Goal: Task Accomplishment & Management: Complete application form

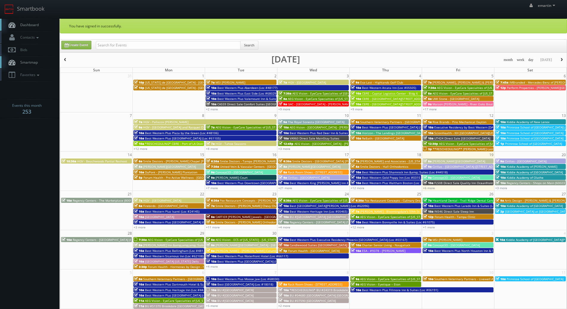
click at [34, 26] on span "Dashboard" at bounding box center [27, 24] width 21 height 5
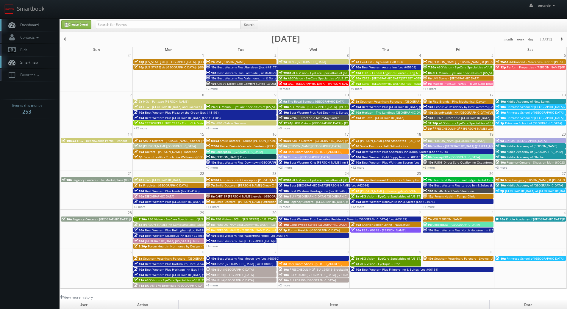
click at [48, 30] on link "Dashboard" at bounding box center [30, 25] width 60 height 12
click at [117, 28] on input "text" at bounding box center [168, 25] width 145 height 8
type input "albuquerque"
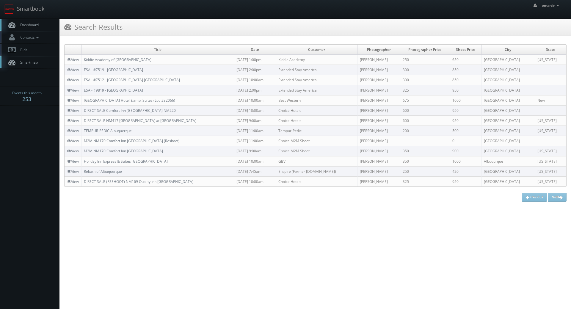
click at [30, 64] on span "Smartmap" at bounding box center [27, 62] width 21 height 5
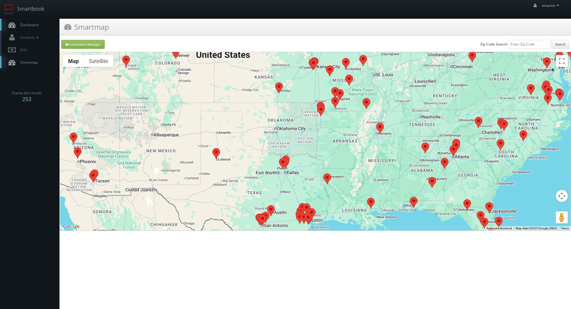
drag, startPoint x: 165, startPoint y: 154, endPoint x: 292, endPoint y: 172, distance: 128.3
click at [292, 172] on div at bounding box center [315, 141] width 511 height 179
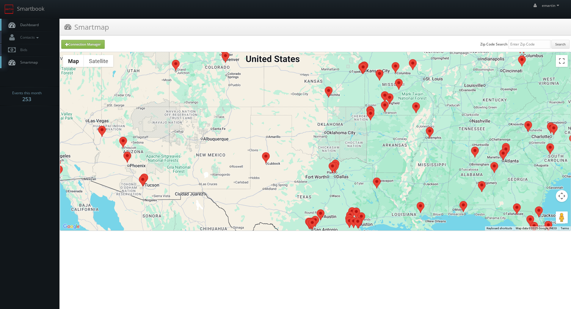
drag, startPoint x: 177, startPoint y: 148, endPoint x: 220, endPoint y: 152, distance: 42.4
click at [222, 152] on div at bounding box center [315, 141] width 511 height 179
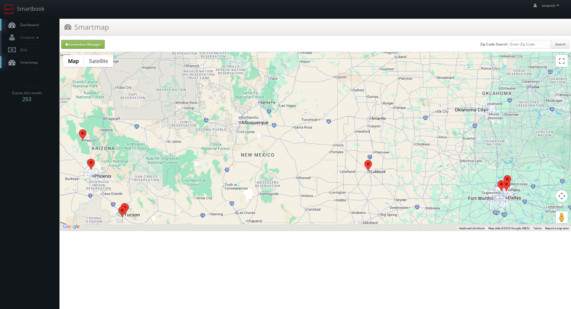
drag, startPoint x: 217, startPoint y: 154, endPoint x: 255, endPoint y: 123, distance: 49.0
click at [255, 123] on div at bounding box center [315, 141] width 511 height 179
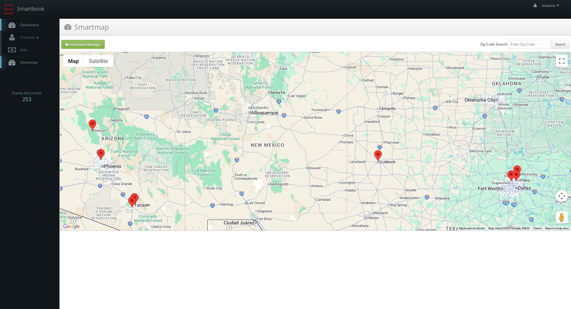
click at [94, 7] on div "emartin emartin Profile Logout" at bounding box center [285, 9] width 571 height 18
click at [34, 23] on span "Dashboard" at bounding box center [27, 24] width 21 height 5
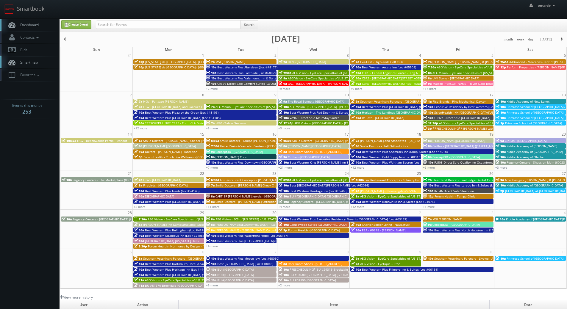
click at [35, 27] on link "Dashboard" at bounding box center [30, 25] width 60 height 12
click at [430, 167] on link "+6 more" at bounding box center [429, 167] width 12 height 4
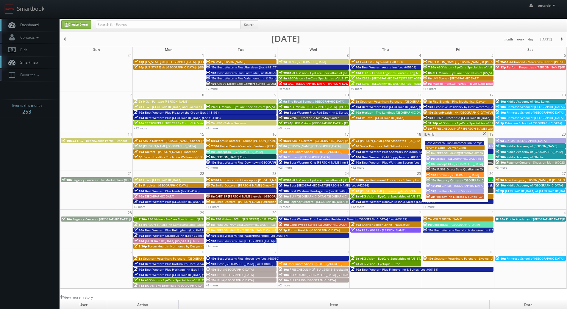
click at [473, 197] on span "Holiday Inn Express & Suites Indianapolis East" at bounding box center [471, 197] width 71 height 4
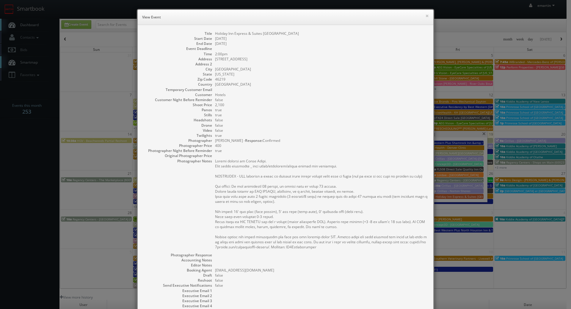
click at [256, 168] on pre at bounding box center [321, 204] width 212 height 91
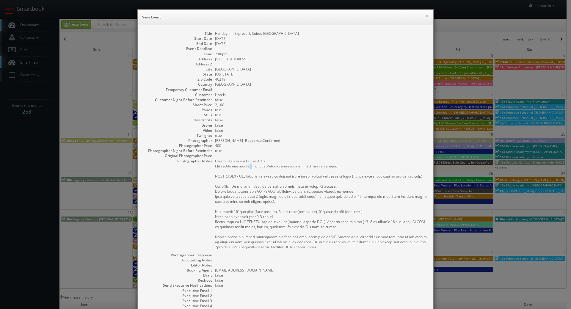
drag, startPoint x: 248, startPoint y: 168, endPoint x: 244, endPoint y: 167, distance: 3.3
click at [244, 167] on pre at bounding box center [321, 204] width 212 height 91
click at [251, 167] on pre at bounding box center [321, 204] width 212 height 91
drag, startPoint x: 249, startPoint y: 167, endPoint x: 239, endPoint y: 165, distance: 10.6
click at [239, 165] on pre at bounding box center [321, 204] width 212 height 91
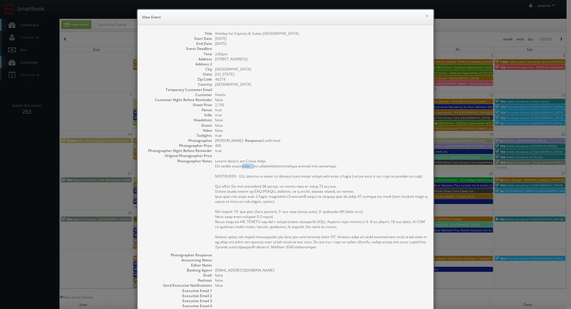
click at [251, 165] on pre at bounding box center [321, 204] width 212 height 91
drag, startPoint x: 248, startPoint y: 165, endPoint x: 216, endPoint y: 165, distance: 32.7
click at [216, 165] on pre at bounding box center [321, 204] width 212 height 91
click at [257, 170] on pre at bounding box center [321, 204] width 212 height 91
drag, startPoint x: 274, startPoint y: 167, endPoint x: 212, endPoint y: 165, distance: 61.9
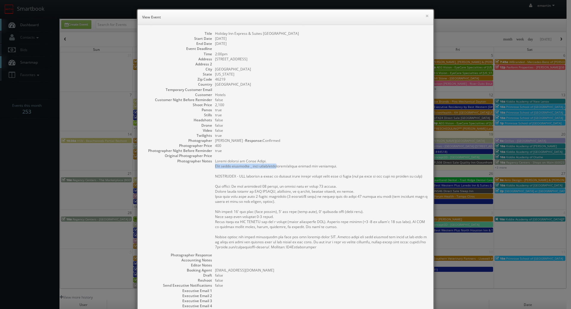
click at [212, 165] on dl "Title Holiday Inn Express & Suites Indianapolis East Start Date 09/19/2025 End …" at bounding box center [286, 182] width 284 height 303
click at [287, 168] on pre at bounding box center [321, 204] width 212 height 91
drag, startPoint x: 283, startPoint y: 167, endPoint x: 210, endPoint y: 167, distance: 72.9
click at [210, 167] on dl "Title Holiday Inn Express & Suites Indianapolis East Start Date 09/19/2025 End …" at bounding box center [286, 182] width 284 height 303
click at [284, 167] on pre at bounding box center [321, 204] width 212 height 91
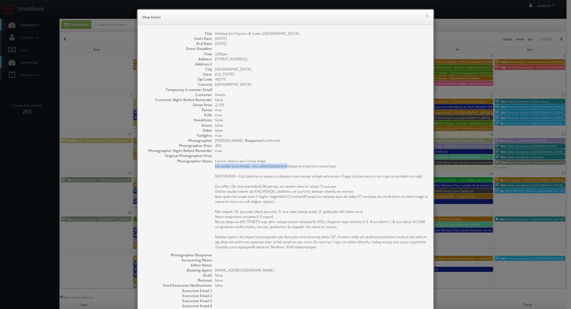
drag, startPoint x: 285, startPoint y: 166, endPoint x: 213, endPoint y: 165, distance: 72.0
click at [215, 165] on pre at bounding box center [321, 204] width 212 height 91
drag, startPoint x: 419, startPoint y: 18, endPoint x: 421, endPoint y: 15, distance: 3.6
click at [419, 18] on h6 "View Event" at bounding box center [285, 17] width 287 height 6
click at [421, 15] on h6 "View Event" at bounding box center [285, 17] width 287 height 6
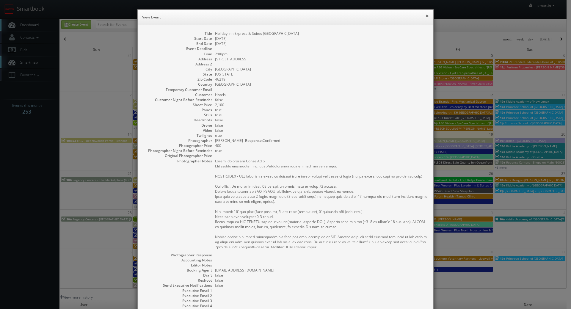
click at [427, 15] on button "×" at bounding box center [428, 16] width 4 height 4
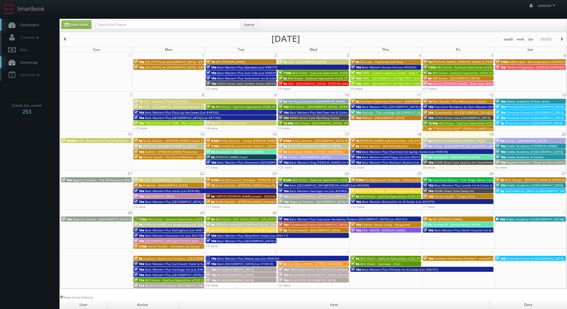
click at [443, 190] on span "IN546 Direct Sale Sleep Inn" at bounding box center [454, 191] width 40 height 4
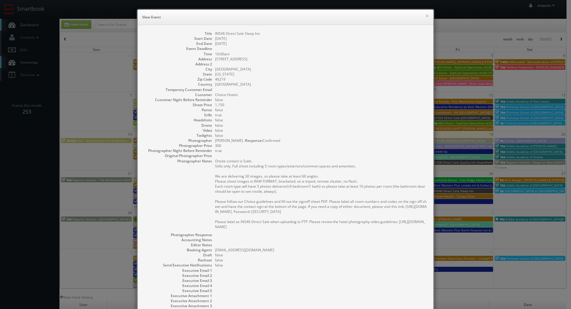
click at [331, 148] on dd "300" at bounding box center [321, 145] width 212 height 5
click at [426, 15] on button "×" at bounding box center [428, 16] width 4 height 4
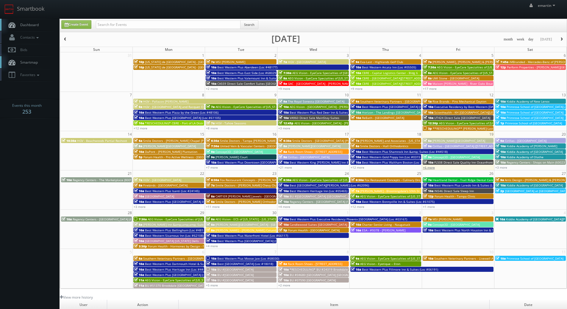
click at [431, 168] on link "+6 more" at bounding box center [429, 167] width 12 height 4
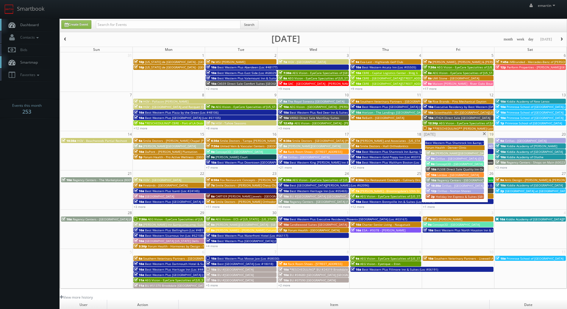
click at [451, 198] on span "Holiday Inn Express & Suites Indianapolis East" at bounding box center [471, 197] width 71 height 4
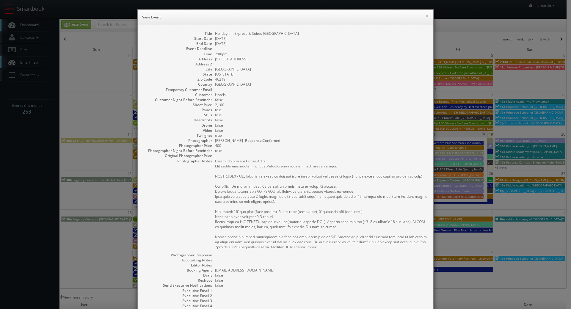
click at [428, 14] on div "× View Event" at bounding box center [286, 17] width 296 height 15
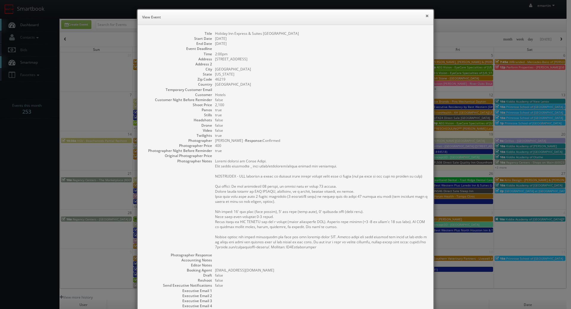
click at [426, 16] on button "×" at bounding box center [428, 16] width 4 height 4
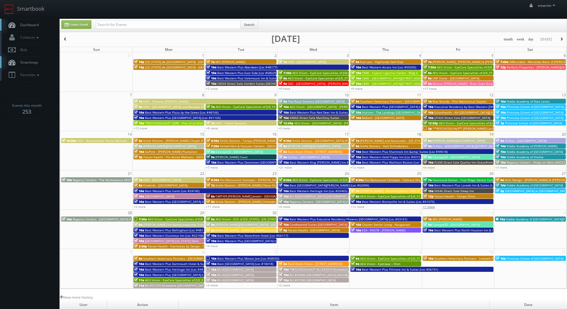
click at [430, 206] on link "+1 more" at bounding box center [429, 207] width 12 height 4
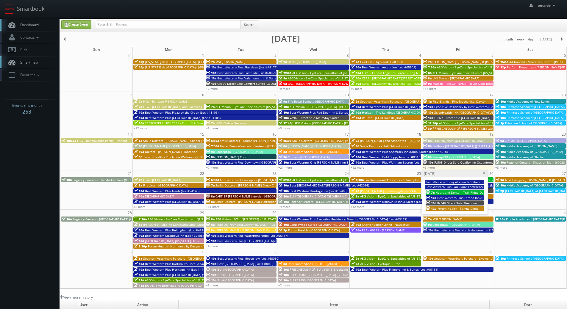
click at [442, 203] on span "IN546 Direct Sale Sleep Inn" at bounding box center [457, 203] width 40 height 4
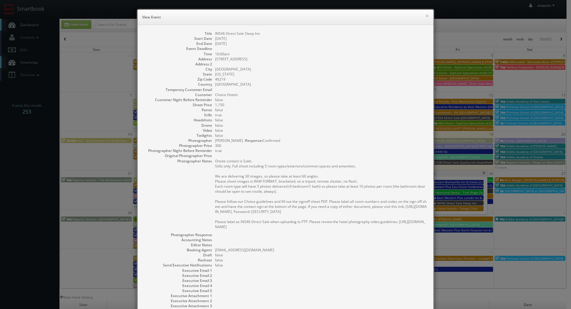
click at [285, 137] on dd "false" at bounding box center [321, 135] width 212 height 5
click at [285, 136] on dd "false" at bounding box center [321, 135] width 212 height 5
click at [426, 15] on button "×" at bounding box center [428, 16] width 4 height 4
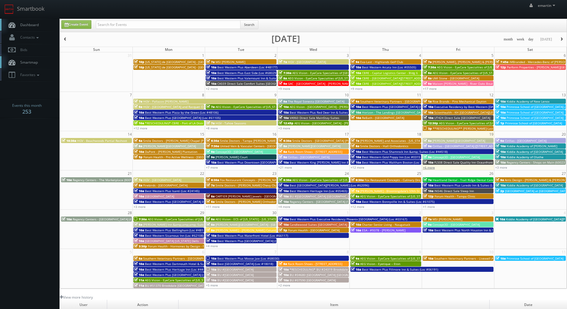
click at [432, 168] on link "+6 more" at bounding box center [429, 167] width 12 height 4
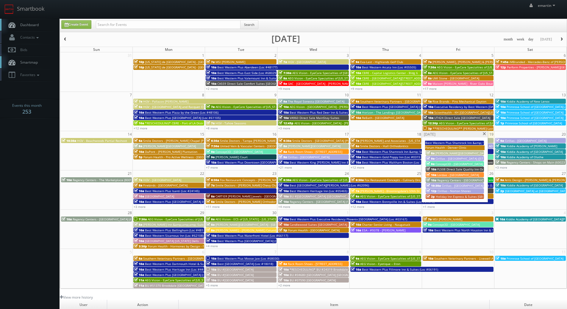
click at [450, 197] on span "Holiday Inn Express & Suites [GEOGRAPHIC_DATA]" at bounding box center [471, 197] width 71 height 4
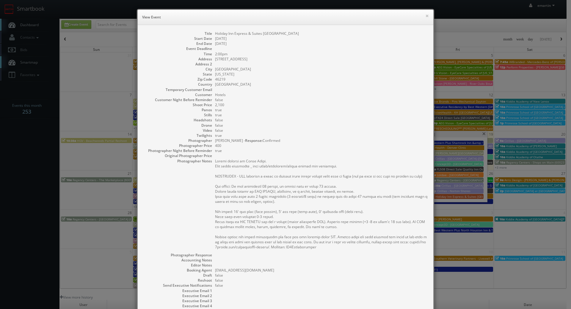
click at [320, 158] on dd at bounding box center [321, 155] width 212 height 5
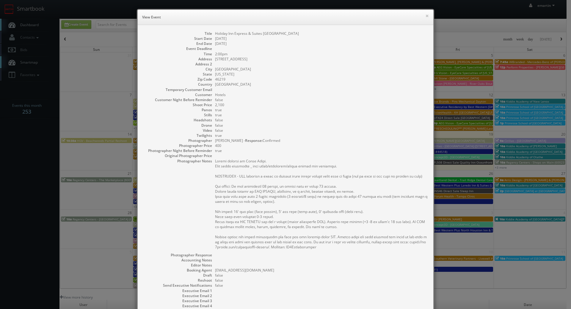
click at [210, 21] on div "× View Event" at bounding box center [286, 17] width 296 height 15
click at [426, 15] on button "×" at bounding box center [428, 16] width 4 height 4
click at [426, 15] on body "Smartbook Toggle Side Navigation Toggle Top Navigation emartin emartin Profile …" at bounding box center [283, 206] width 567 height 412
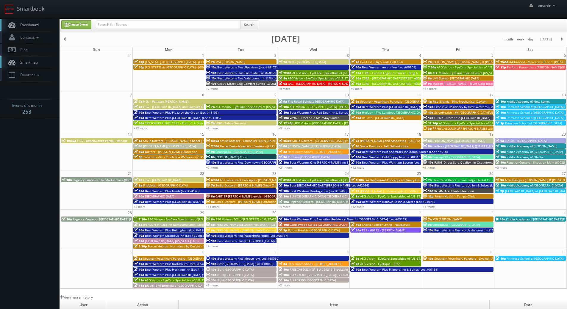
click at [111, 17] on div "emartin emartin Profile Logout" at bounding box center [283, 9] width 567 height 18
click at [112, 22] on input "text" at bounding box center [168, 25] width 145 height 8
paste input "44679"
type input "44679"
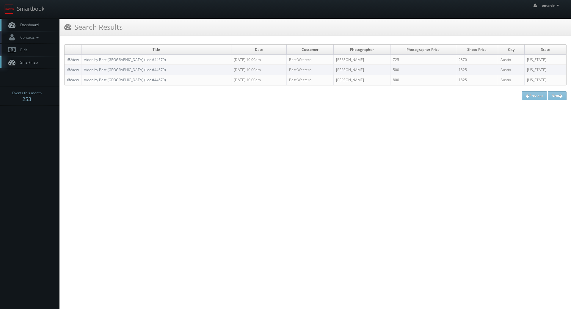
click at [47, 24] on link "Dashboard" at bounding box center [30, 25] width 60 height 12
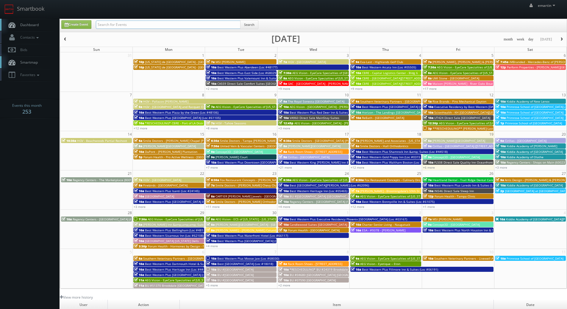
click at [101, 24] on input "text" at bounding box center [168, 25] width 145 height 8
paste input "27081"
type input "27081"
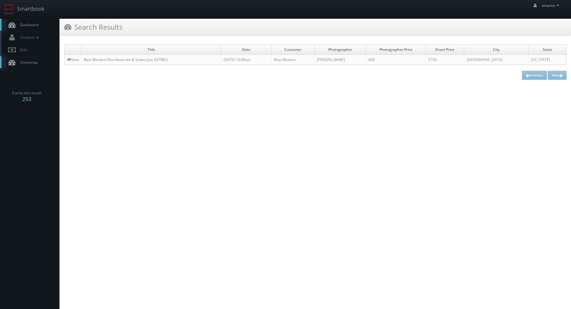
click at [32, 22] on link "Dashboard" at bounding box center [30, 25] width 60 height 12
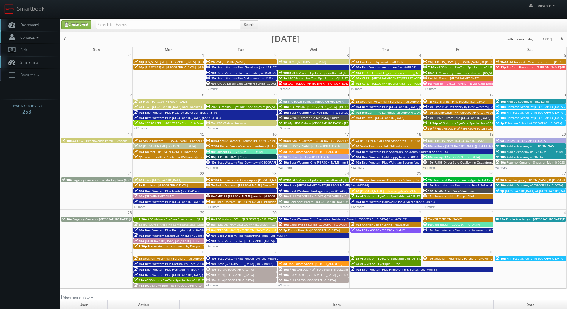
click at [27, 31] on ul "Dashboard Contacts Manage Photographers Photographers Map Add Photographer Mana…" at bounding box center [30, 50] width 60 height 62
click at [502, 10] on div "emartin emartin Profile Logout" at bounding box center [283, 9] width 567 height 18
click at [431, 168] on link "+6 more" at bounding box center [429, 167] width 12 height 4
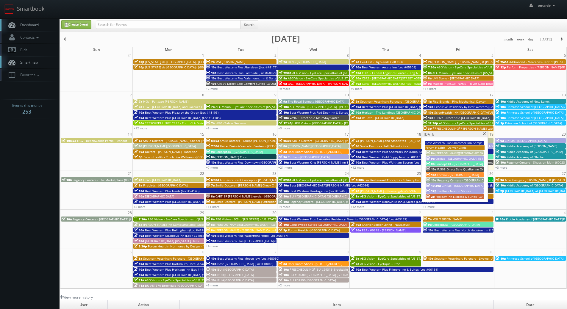
click at [484, 133] on span at bounding box center [484, 133] width 4 height 3
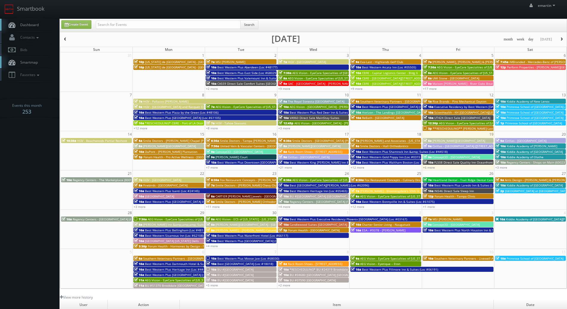
click at [42, 26] on link "Dashboard" at bounding box center [30, 25] width 60 height 12
click at [133, 20] on div "Create Event Search" at bounding box center [313, 25] width 507 height 13
click at [133, 29] on div "Search" at bounding box center [177, 26] width 162 height 12
click at [134, 24] on input "text" at bounding box center [168, 25] width 145 height 8
type input "esa"
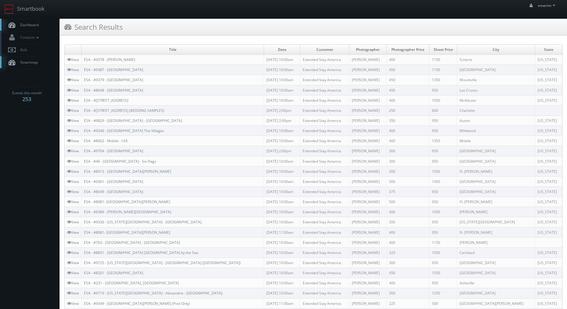
click at [34, 26] on span "Dashboard" at bounding box center [27, 24] width 21 height 5
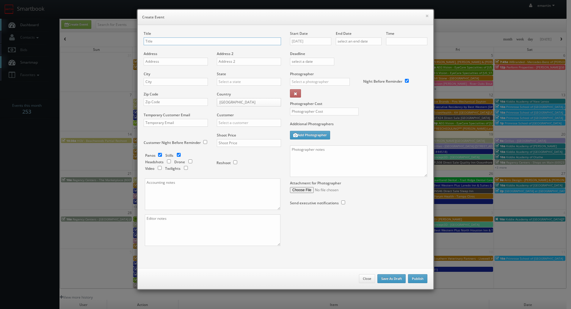
checkbox input "true"
type input "10:00am"
checkbox input "true"
click at [309, 46] on div "Start Date [DATE]" at bounding box center [313, 41] width 46 height 20
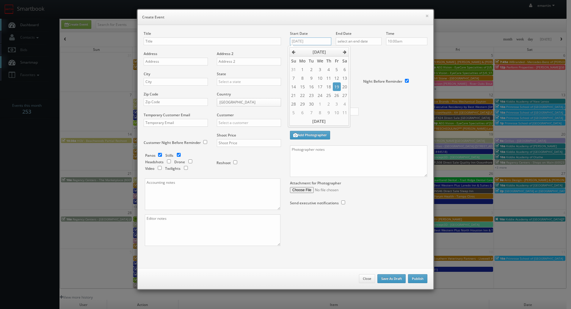
click at [312, 43] on input "09/19/2025" at bounding box center [310, 41] width 41 height 8
click at [312, 93] on td "23" at bounding box center [311, 95] width 8 height 9
type input "09/23/2025"
click at [367, 45] on input "text" at bounding box center [359, 41] width 46 height 8
click at [360, 96] on td "23" at bounding box center [357, 95] width 8 height 9
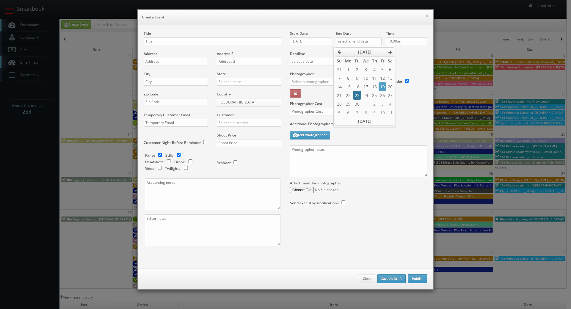
type input "09/23/2025"
click at [407, 58] on div "Deadline" at bounding box center [359, 51] width 146 height 40
click at [403, 43] on input "10:00am" at bounding box center [406, 41] width 41 height 8
type input "7:00am"
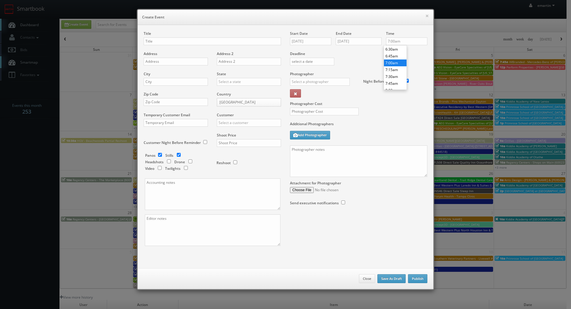
click at [394, 63] on li "7:00am" at bounding box center [395, 63] width 23 height 7
click at [366, 57] on div "Deadline" at bounding box center [359, 51] width 146 height 40
click at [159, 43] on input "text" at bounding box center [212, 41] width 137 height 8
paste input "iMBranded"
click at [185, 37] on div "Title iMBranded" at bounding box center [212, 41] width 137 height 20
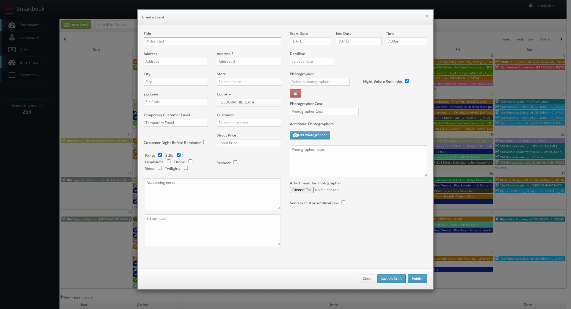
click at [182, 38] on input "iMBranded" at bounding box center [212, 41] width 137 height 8
paste input "Beverly Hills BMW"
type input "iMBranded - [PERSON_NAME][GEOGRAPHIC_DATA] BMW"
click at [160, 60] on input "text" at bounding box center [176, 62] width 64 height 8
paste input "5070 Wilshire Blvd"
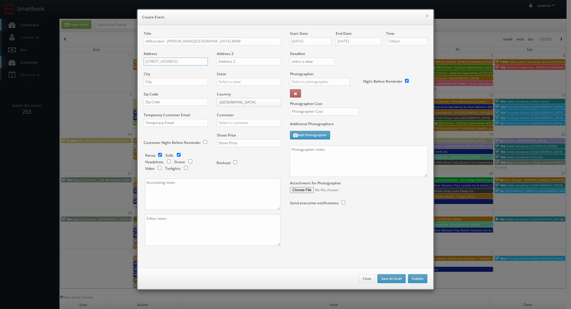
type input "5070 Wilshire Blvd"
click at [174, 83] on input "text" at bounding box center [176, 82] width 64 height 8
paste input "Los Angeles"
type input "Los Angeles"
click at [243, 81] on input "c" at bounding box center [249, 82] width 64 height 8
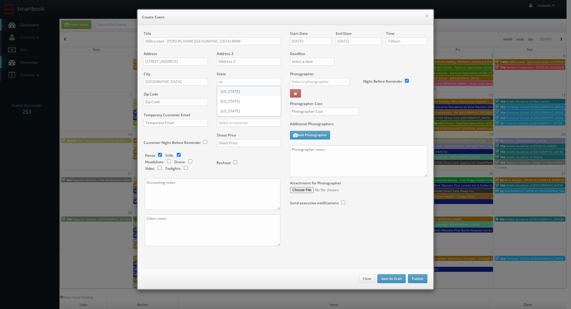
click at [239, 93] on div "California" at bounding box center [249, 92] width 64 height 10
type input "California"
click at [169, 102] on input "text" at bounding box center [176, 102] width 64 height 8
paste input "90036"
type input "90036"
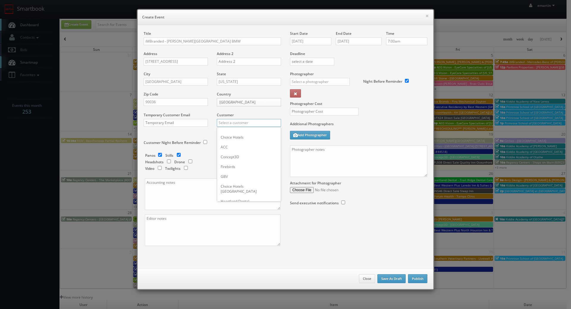
click at [232, 124] on input "text" at bounding box center [249, 123] width 64 height 8
click at [229, 130] on div "GBV" at bounding box center [249, 133] width 64 height 10
type input "GBV"
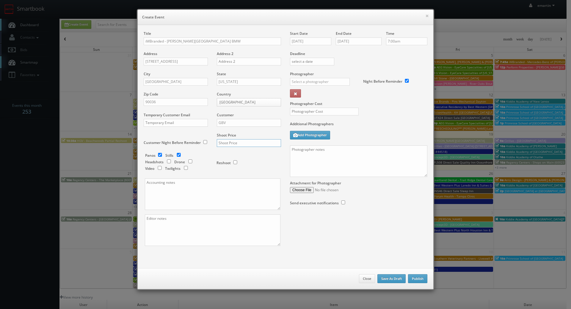
click at [262, 141] on input "text" at bounding box center [249, 143] width 64 height 8
type input "8"
type input "700"
click at [159, 155] on input "checkbox" at bounding box center [160, 155] width 9 height 4
checkbox input "false"
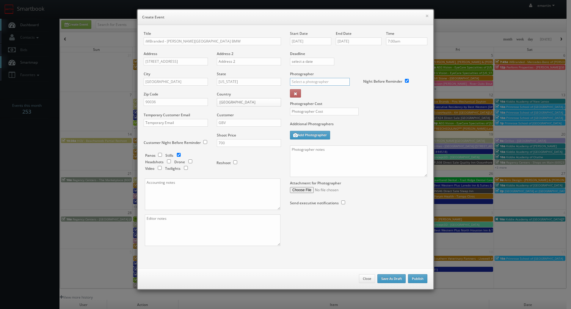
click at [310, 84] on input "text" at bounding box center [320, 82] width 60 height 8
type input "o"
click at [315, 103] on div "[PERSON_NAME]" at bounding box center [322, 105] width 64 height 10
type input "[PERSON_NAME]"
click at [318, 108] on input "text" at bounding box center [324, 112] width 69 height 8
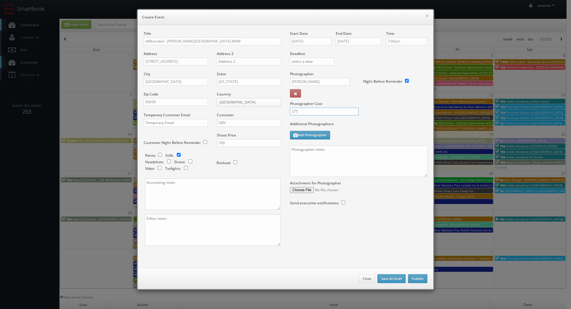
type input "275"
click at [369, 119] on div "Photographer Cost 275" at bounding box center [359, 96] width 146 height 50
click at [339, 162] on textarea at bounding box center [358, 162] width 137 height 32
paste textarea "Onsite contact is Ray Samples. We are shooting on behalf of the company that ha…"
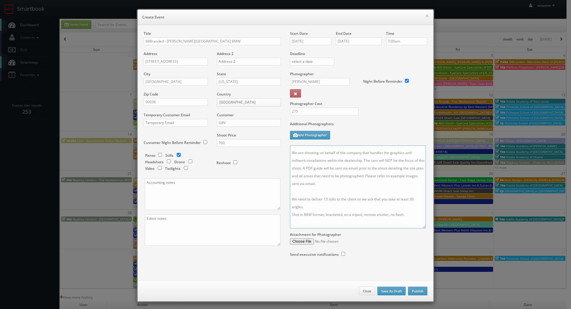
scroll to position [1, 0]
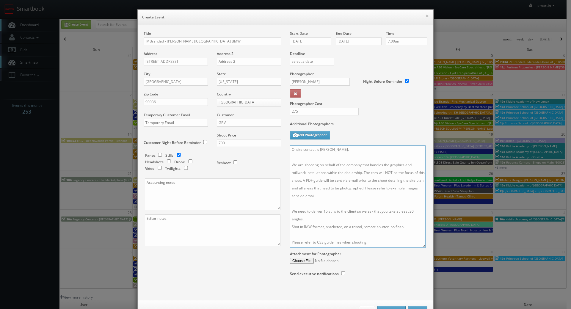
drag, startPoint x: 423, startPoint y: 174, endPoint x: 415, endPoint y: 243, distance: 69.8
click at [422, 246] on textarea "Onsite contact is Ray Samples. We are shooting on behalf of the company that ha…" at bounding box center [358, 197] width 136 height 102
click at [324, 209] on textarea "Onsite contact is Ray Samples. We are shooting on behalf of the company that ha…" at bounding box center [358, 197] width 136 height 103
click at [411, 210] on textarea "Onsite contact is Ray Samples. We are shooting on behalf of the company that ha…" at bounding box center [358, 197] width 136 height 103
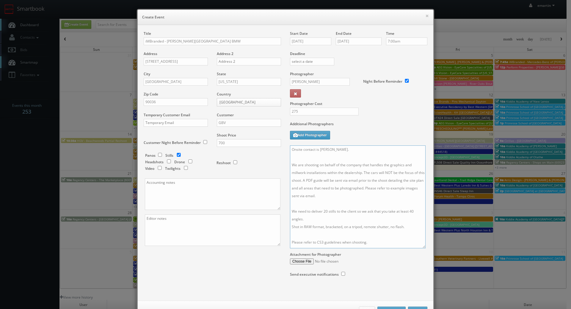
drag, startPoint x: 347, startPoint y: 154, endPoint x: 317, endPoint y: 151, distance: 30.7
click at [316, 151] on textarea "Onsite contact is Ray Samples. We are shooting on behalf of the company that ha…" at bounding box center [358, 197] width 136 height 103
type textarea "Onsite contact to be provided. We are shooting on behalf of the company that ha…"
click at [398, 140] on div "Additional Photographers Add Photographer" at bounding box center [358, 133] width 137 height 24
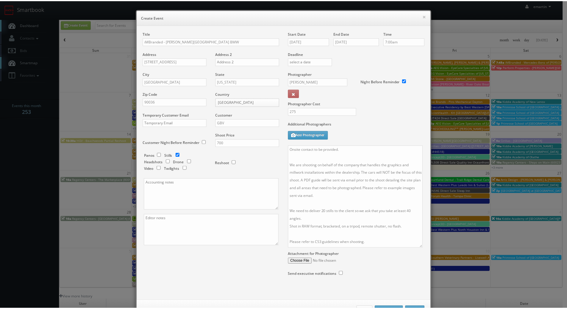
scroll to position [22, 0]
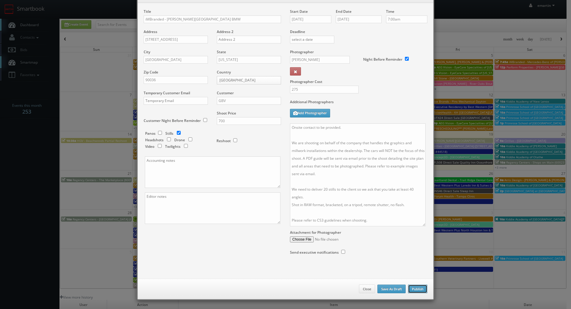
click at [413, 291] on button "Publish" at bounding box center [417, 289] width 19 height 9
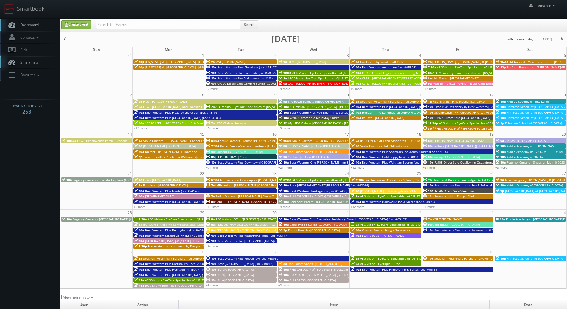
click at [29, 26] on span "Dashboard" at bounding box center [27, 24] width 21 height 5
click at [174, 25] on input "text" at bounding box center [168, 25] width 145 height 8
type input "imbranded"
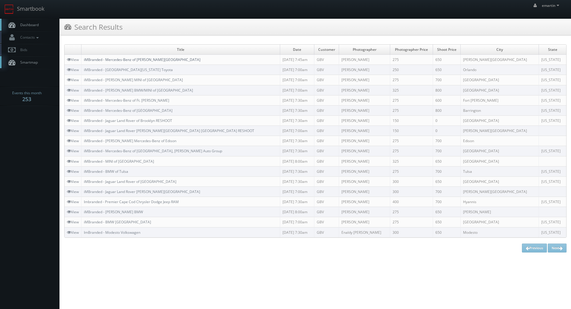
click at [140, 58] on link "iMBranded - Mercedes-Benz of [PERSON_NAME][GEOGRAPHIC_DATA]" at bounding box center [142, 59] width 117 height 5
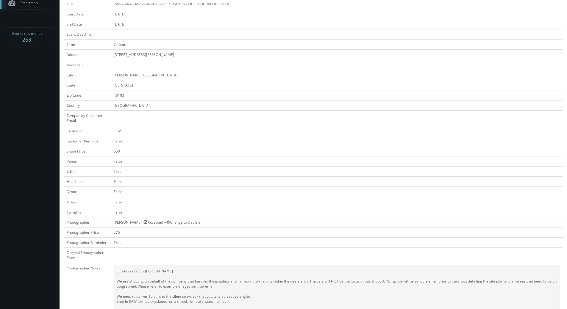
scroll to position [179, 0]
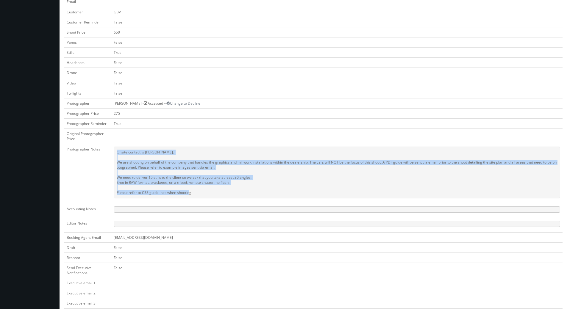
drag, startPoint x: 210, startPoint y: 191, endPoint x: 166, endPoint y: 153, distance: 58.2
click at [116, 151] on pre "Onsite contact is [PERSON_NAME]. We are shooting on behalf of the company that …" at bounding box center [337, 173] width 446 height 52
copy pre "Onsite contact is [PERSON_NAME]. We are shooting on behalf of the company that …"
click at [319, 109] on td "275" at bounding box center [336, 113] width 451 height 10
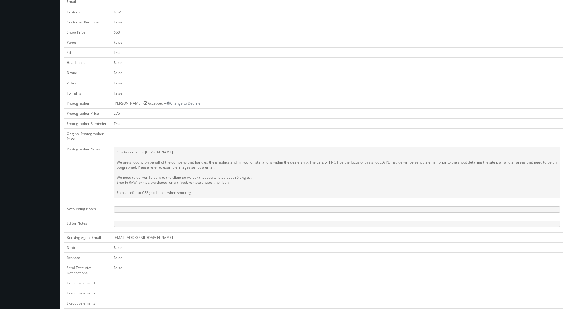
scroll to position [0, 0]
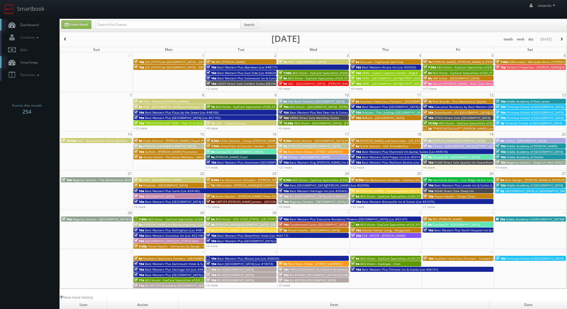
click at [45, 26] on link "Dashboard" at bounding box center [30, 25] width 60 height 12
click at [435, 158] on span "Concept3D - [GEOGRAPHIC_DATA]" at bounding box center [455, 157] width 47 height 4
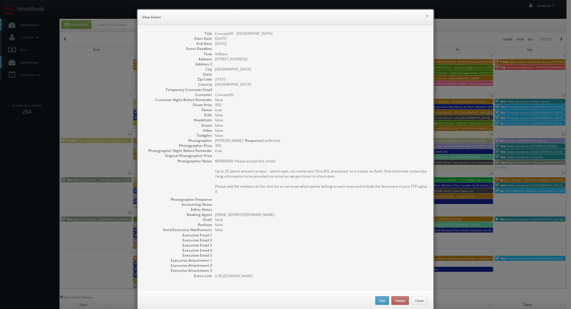
click at [29, 14] on div "× View Event Title Concept3D - Guilford College Start Date 09/19/2025 End Date …" at bounding box center [285, 154] width 571 height 309
drag, startPoint x: 289, startPoint y: 51, endPoint x: 284, endPoint y: 48, distance: 6.0
click at [289, 51] on dl "Title Concept3D - Guilford College Start Date 09/19/2025 End Date 09/19/2025 Ev…" at bounding box center [286, 155] width 284 height 248
click at [426, 16] on button "×" at bounding box center [428, 16] width 4 height 4
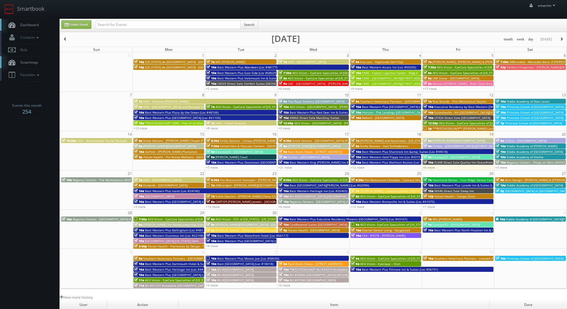
click at [44, 21] on link "Dashboard" at bounding box center [30, 25] width 60 height 12
click at [24, 20] on link "Dashboard" at bounding box center [30, 25] width 60 height 12
click at [137, 20] on div "Create Event Search" at bounding box center [313, 25] width 507 height 13
click at [135, 26] on input "text" at bounding box center [168, 25] width 145 height 8
type input "fl508"
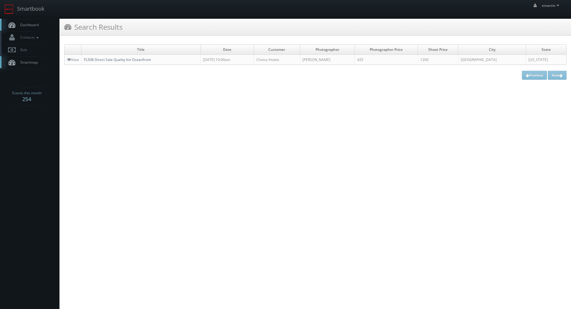
click at [143, 60] on link "FL508 Direct Sale Quality Inn Oceanfront" at bounding box center [117, 59] width 67 height 5
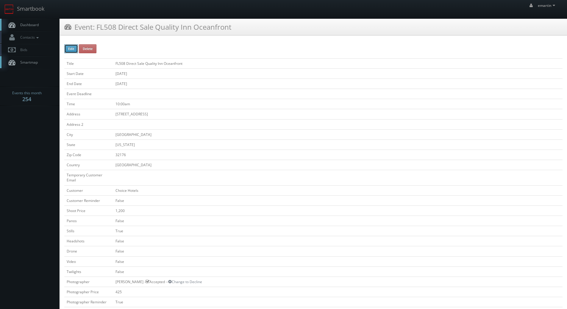
click at [74, 51] on button "Edit" at bounding box center [71, 48] width 14 height 9
type input "FL508 Direct Sale Quality Inn Oceanfront"
type input "295 S. Atlantic Ave"
type input "Ormond Beach"
type input "32176"
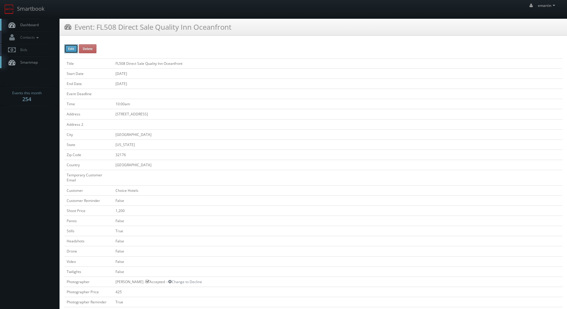
checkbox input "false"
type input "1,200"
checkbox input "false"
checkbox input "true"
checkbox input "false"
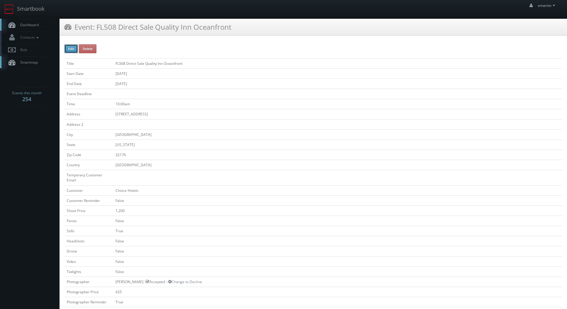
checkbox input "false"
type input "09/19/2025"
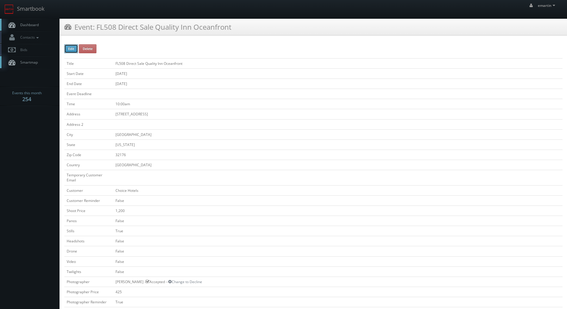
type input "09/19/2025"
type input "10:00am"
checkbox input "true"
checkbox input "false"
type input "1,200"
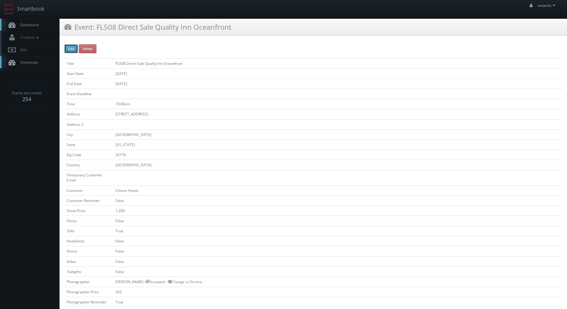
type input "425"
select select "[US_STATE]"
select select "fake69@mg.cs3calendar.com"
select select "sunshinelensrealtymedia@gmail.com"
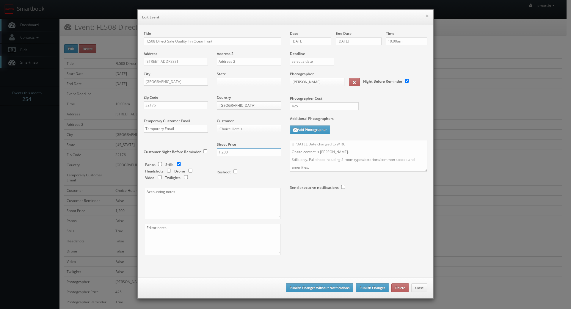
drag, startPoint x: 234, startPoint y: 151, endPoint x: 196, endPoint y: 149, distance: 38.1
click at [196, 149] on div "Title FL508 Direct Sale Quality Inn Oceanfront Address 295 S. Atlantic Ave Addr…" at bounding box center [212, 148] width 146 height 235
type input "1600"
click at [342, 160] on textarea "UPDATEL Date changed to 9/19. Onsite contact is Grace. Stills only. Full shoot …" at bounding box center [358, 156] width 137 height 32
click at [427, 171] on div "Date 09/19/2025 End Date 09/19/2025 Time 10:00am Deadline Photographer Joe Mora…" at bounding box center [359, 124] width 146 height 187
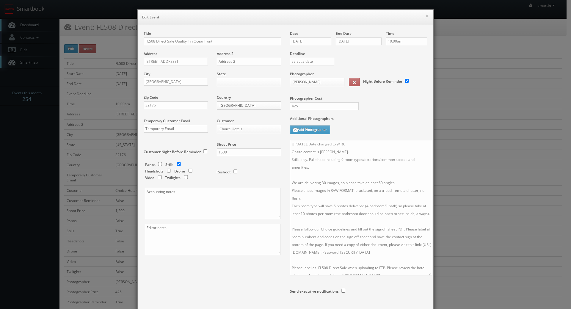
drag, startPoint x: 422, startPoint y: 170, endPoint x: 426, endPoint y: 279, distance: 109.0
click at [426, 276] on textarea "UPDATEL Date changed to 9/19. Onsite contact is Grace. Stills only. Full shoot …" at bounding box center [361, 207] width 142 height 135
click at [324, 182] on textarea "UPDATEL Date changed to 9/19. Onsite contact is Grace. Stills only. Full shoot …" at bounding box center [360, 210] width 141 height 140
click at [323, 182] on textarea "UPDATEL Date changed to 9/19. Onsite contact is Grace. Stills only. Full shoot …" at bounding box center [360, 210] width 141 height 140
click at [378, 181] on textarea "UPDATEL Date changed to 9/19. Onsite contact is Grace. Stills only. Full shoot …" at bounding box center [360, 210] width 141 height 140
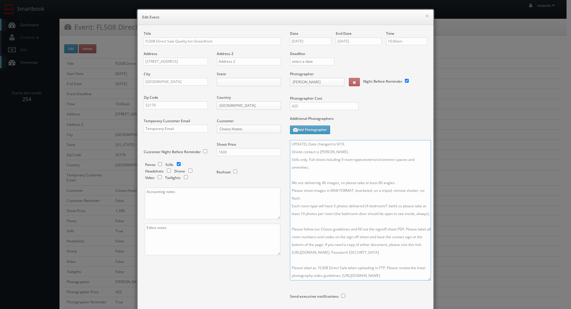
type textarea "UPDATEL Date changed to 9/19. Onsite contact is Grace. Stills only. Full shoot …"
drag, startPoint x: 303, startPoint y: 107, endPoint x: 283, endPoint y: 106, distance: 19.9
click at [283, 106] on div "Title FL508 Direct Sale Quality Inn Oceanfront Address 295 S. Atlantic Ave Addr…" at bounding box center [285, 179] width 293 height 296
type input "525"
click at [382, 117] on label "Additional Photographers" at bounding box center [358, 120] width 137 height 8
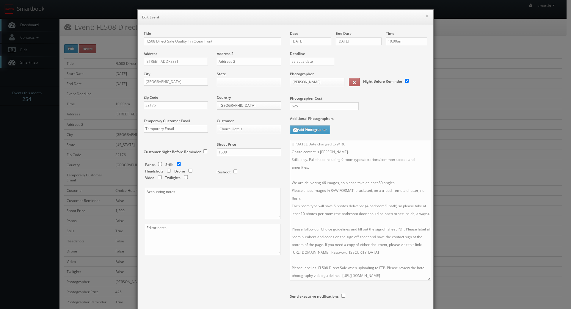
scroll to position [60, 0]
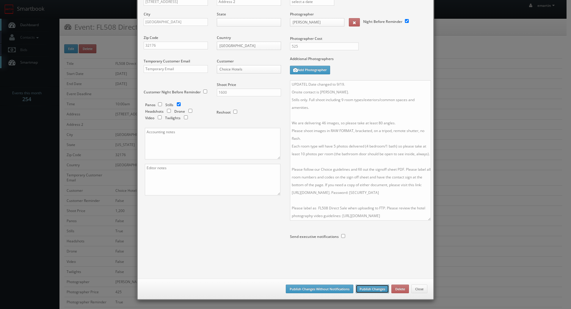
click at [378, 290] on button "Publish Changes" at bounding box center [372, 289] width 33 height 9
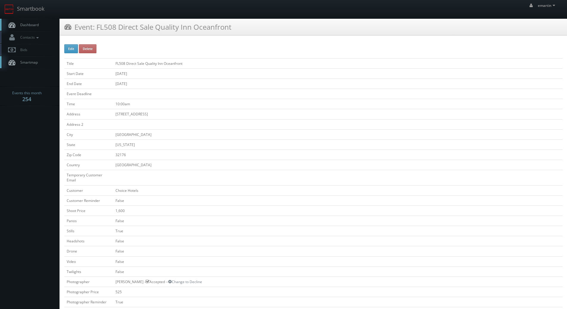
click at [42, 26] on link "Dashboard" at bounding box center [30, 25] width 60 height 12
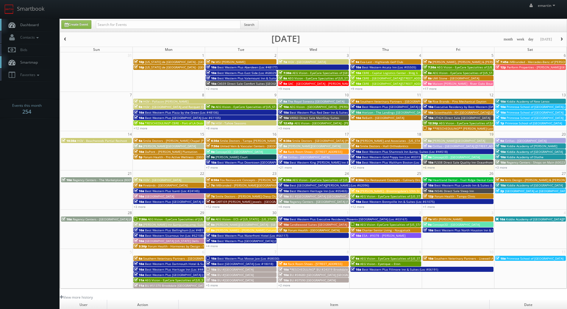
click at [15, 21] on link "Dashboard" at bounding box center [30, 25] width 60 height 12
click at [41, 23] on link "Dashboard" at bounding box center [30, 25] width 60 height 12
click at [141, 207] on link "+3 more" at bounding box center [140, 207] width 12 height 4
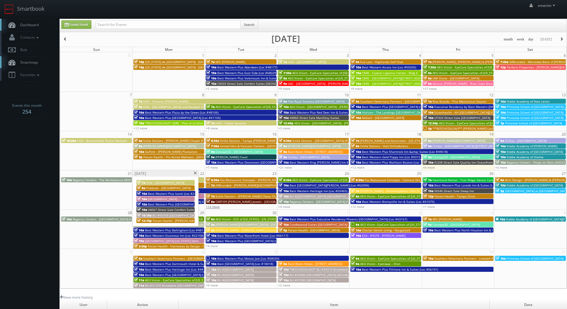
click at [214, 208] on link "+12 more" at bounding box center [213, 207] width 14 height 4
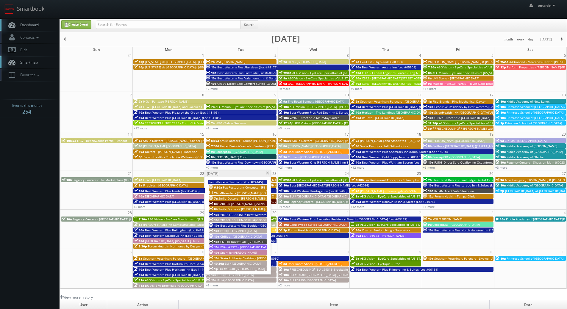
click at [229, 220] on span "*RESCHEDULUNG* BU #[GEOGRAPHIC_DATA][PERSON_NAME]" at bounding box center [264, 220] width 88 height 4
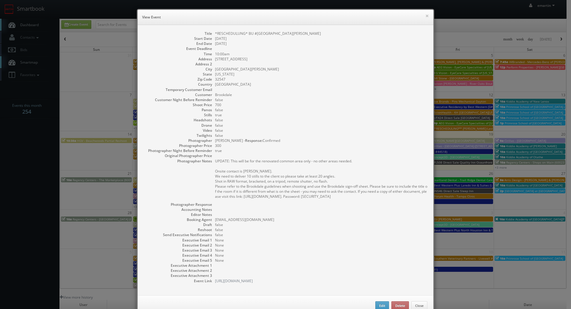
click at [245, 143] on dd "300" at bounding box center [321, 145] width 212 height 5
click at [426, 16] on button "×" at bounding box center [428, 16] width 4 height 4
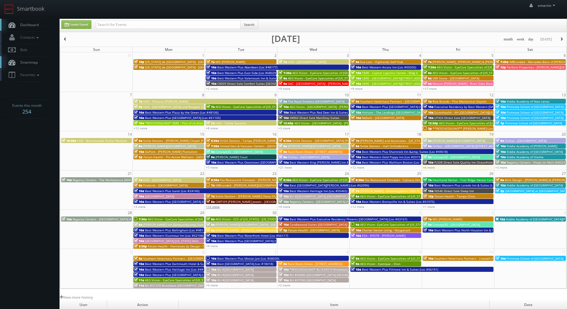
click at [214, 208] on link "+12 more" at bounding box center [213, 207] width 14 height 4
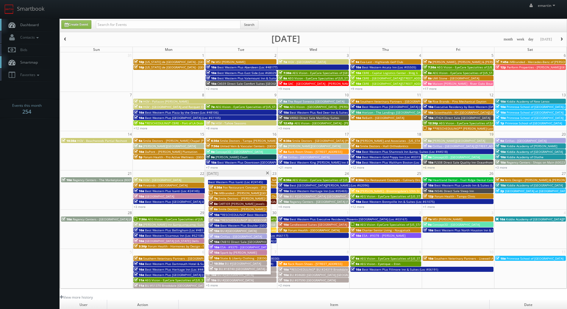
drag, startPoint x: 266, startPoint y: 174, endPoint x: 201, endPoint y: 169, distance: 65.4
click at [267, 174] on span at bounding box center [267, 173] width 4 height 3
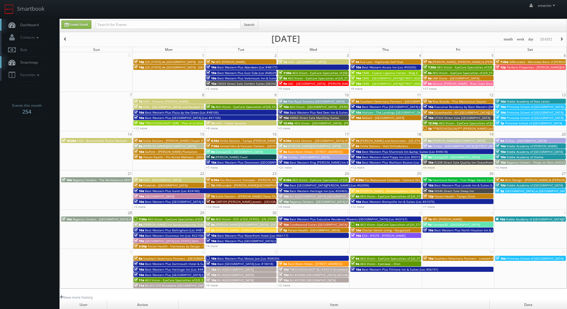
click at [37, 26] on span "Dashboard" at bounding box center [27, 24] width 21 height 5
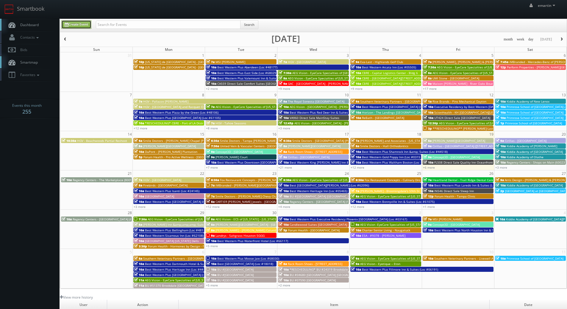
click at [80, 24] on link "Create Event" at bounding box center [76, 24] width 30 height 9
type input "09/19/2025"
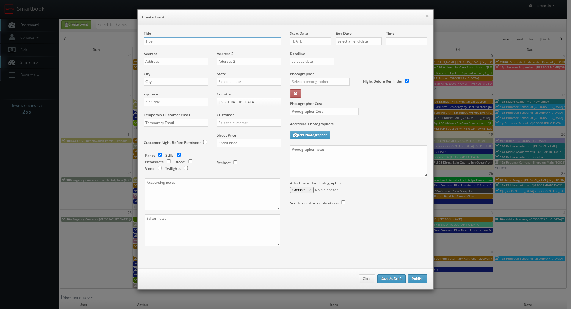
checkbox input "true"
type input "10:00am"
checkbox input "true"
click at [322, 42] on input "09/19/2025" at bounding box center [310, 41] width 41 height 8
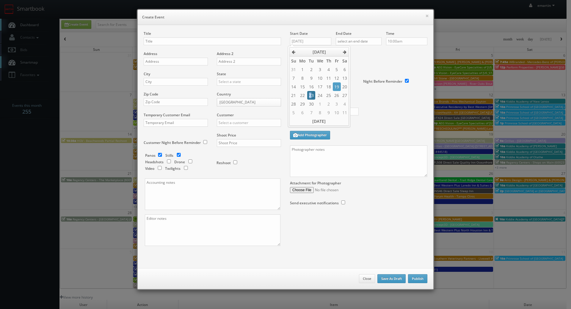
click at [310, 92] on td "23" at bounding box center [311, 95] width 8 height 9
type input "[DATE]"
click at [361, 40] on input "text" at bounding box center [359, 41] width 46 height 8
click at [357, 95] on td "23" at bounding box center [357, 95] width 8 height 9
type input "[DATE]"
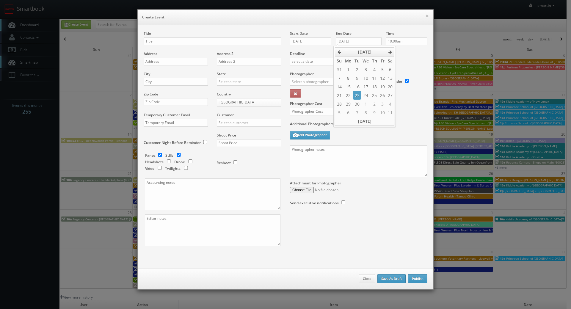
click at [418, 52] on label "Deadline" at bounding box center [359, 53] width 146 height 5
click at [409, 41] on input "10:00am" at bounding box center [406, 41] width 41 height 8
type input "12:00pm"
click at [389, 80] on li "12:00pm" at bounding box center [395, 80] width 23 height 7
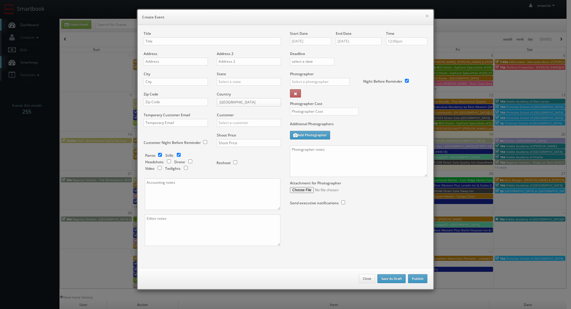
click at [373, 64] on div "Deadline" at bounding box center [359, 51] width 146 height 40
click at [168, 40] on input "text" at bounding box center [212, 41] width 137 height 8
paste input "Best Western Sea World/Lackland AFB NW Hotel & Suites"
click at [259, 43] on input "Best Western Sea World/Lackland AFB NW Hotel & Suites (Loc #" at bounding box center [212, 41] width 137 height 8
paste input "54046"
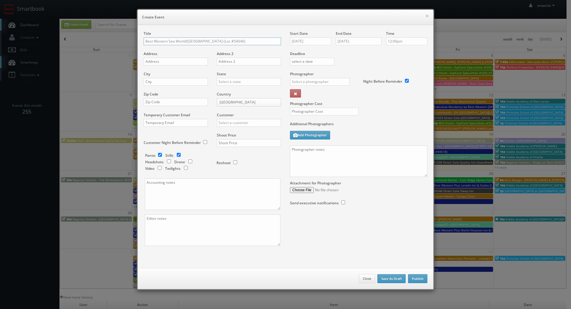
type input "Best Western Sea World/[GEOGRAPHIC_DATA] (Loc #54046)"
click at [187, 55] on div "Address" at bounding box center [178, 61] width 69 height 20
click at [183, 63] on input "text" at bounding box center [176, 62] width 64 height 8
paste input "143 Richland Hills Dr"
type input "143 Richland Hills Dr"
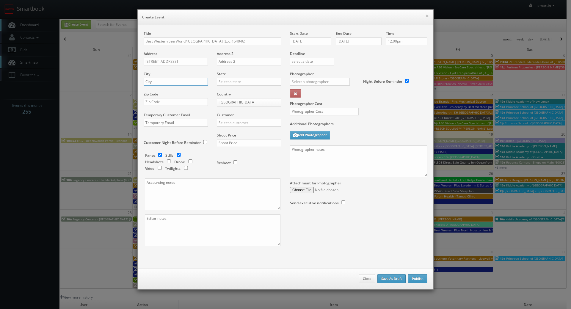
click at [198, 83] on input "text" at bounding box center [176, 82] width 64 height 8
paste input "San Antonio"
type input "San Antonio"
click at [224, 82] on input "text" at bounding box center [249, 82] width 64 height 8
click at [229, 89] on div "[US_STATE]" at bounding box center [249, 92] width 64 height 10
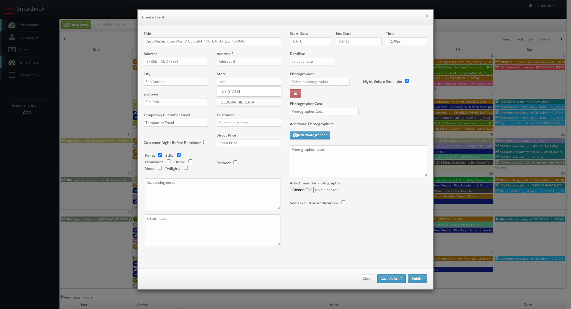
type input "[US_STATE]"
click at [174, 99] on input "text" at bounding box center [176, 102] width 64 height 8
paste input "78245"
type input "78245"
click at [262, 127] on div "Customer Choice Hotels ACC Concept3D Firebirds GBV Choice Hotels Canada Heartla…" at bounding box center [246, 122] width 69 height 20
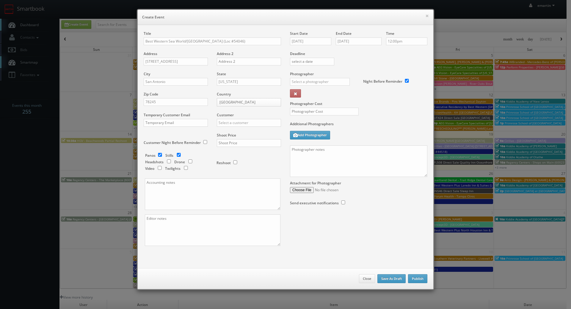
click at [260, 127] on div "Customer Choice Hotels ACC Concept3D Firebirds GBV Choice Hotels Canada Heartla…" at bounding box center [246, 122] width 69 height 20
click at [253, 123] on input "text" at bounding box center [249, 123] width 64 height 8
drag, startPoint x: 226, startPoint y: 132, endPoint x: 141, endPoint y: 132, distance: 85.1
click at [226, 132] on div "Best Western" at bounding box center [249, 133] width 64 height 10
type input "Best Western"
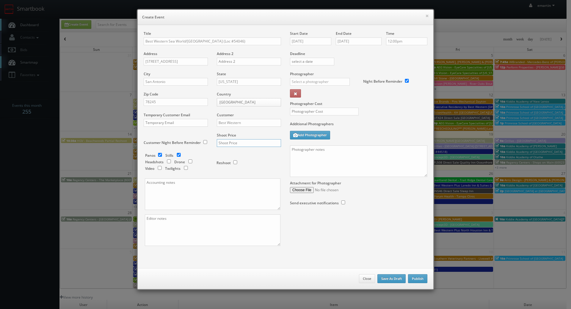
click at [246, 141] on input "text" at bounding box center [249, 143] width 64 height 8
type input "2,025"
click at [255, 155] on div "Reshoot" at bounding box center [247, 160] width 60 height 14
click at [156, 154] on input "checkbox" at bounding box center [160, 155] width 9 height 4
checkbox input "false"
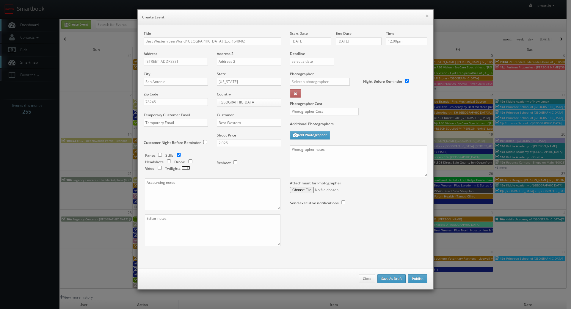
click at [185, 168] on input "checkbox" at bounding box center [186, 168] width 9 height 4
checkbox input "true"
click at [317, 83] on input "text" at bounding box center [320, 82] width 60 height 8
click at [307, 110] on div "Alan Duggins" at bounding box center [322, 105] width 64 height 10
type input "Alan Duggins"
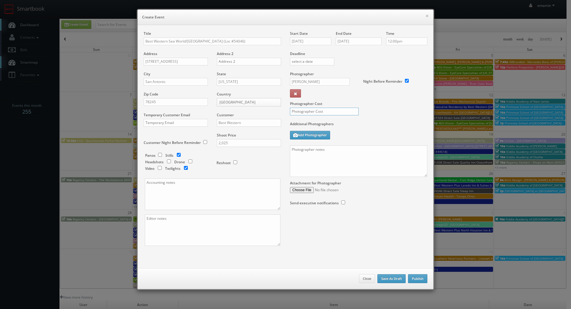
click at [311, 109] on input "text" at bounding box center [324, 112] width 69 height 8
type input "600"
click at [392, 150] on textarea at bounding box center [358, 162] width 137 height 32
paste textarea "Onsite contact is ______. Overnight stay ___. Stills, and exterior twilights. F…"
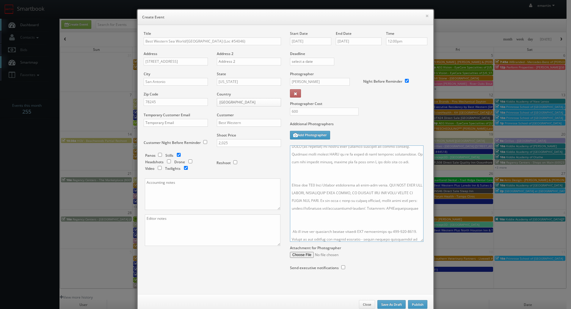
drag, startPoint x: 421, startPoint y: 175, endPoint x: 415, endPoint y: 265, distance: 90.1
click at [415, 242] on textarea at bounding box center [357, 194] width 134 height 96
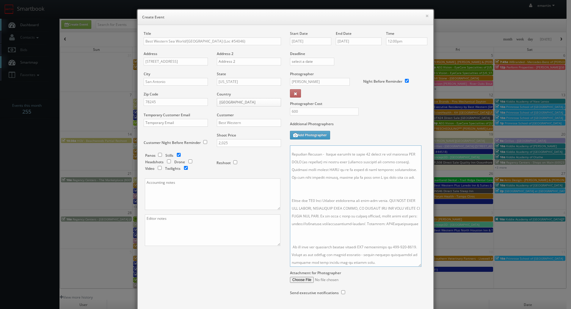
click at [375, 235] on textarea at bounding box center [356, 206] width 132 height 121
click at [329, 180] on textarea at bounding box center [356, 206] width 132 height 121
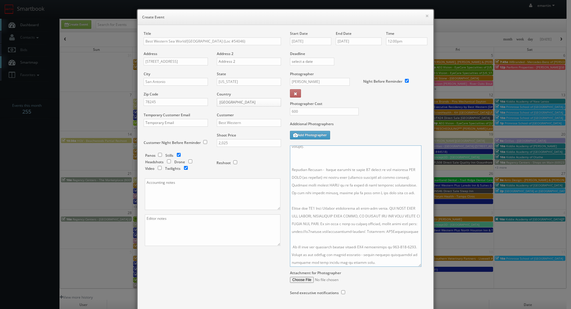
scroll to position [30, 0]
click at [319, 232] on textarea at bounding box center [356, 206] width 132 height 121
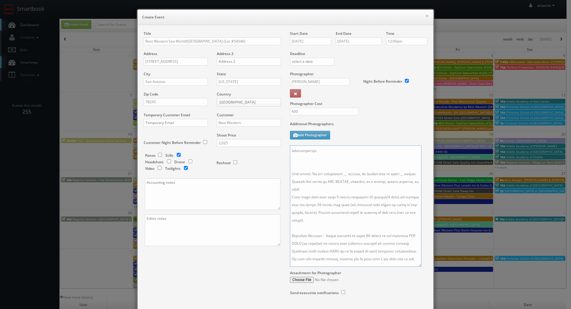
click at [325, 166] on textarea at bounding box center [356, 206] width 132 height 121
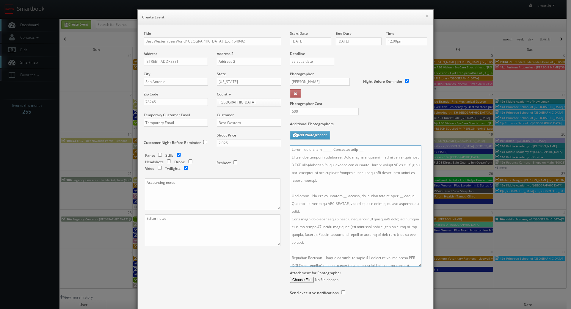
click at [372, 159] on textarea at bounding box center [356, 206] width 132 height 121
click at [340, 195] on textarea at bounding box center [356, 206] width 132 height 121
click at [393, 195] on textarea at bounding box center [356, 206] width 132 height 121
click at [393, 197] on textarea at bounding box center [356, 206] width 132 height 121
click at [370, 160] on textarea at bounding box center [356, 206] width 132 height 121
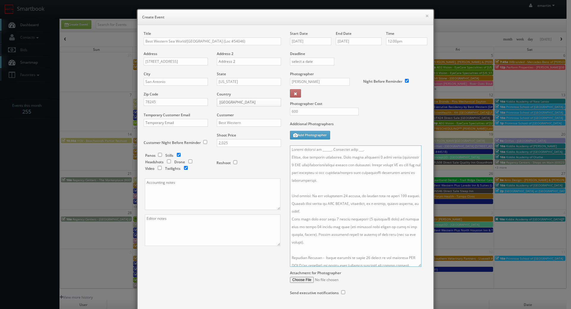
click at [367, 148] on textarea at bounding box center [356, 206] width 132 height 121
drag, startPoint x: 367, startPoint y: 149, endPoint x: 329, endPoint y: 151, distance: 37.5
click at [329, 151] on textarea at bounding box center [356, 206] width 132 height 121
drag, startPoint x: 337, startPoint y: 149, endPoint x: 320, endPoint y: 149, distance: 17.9
click at [320, 149] on textarea at bounding box center [356, 206] width 132 height 121
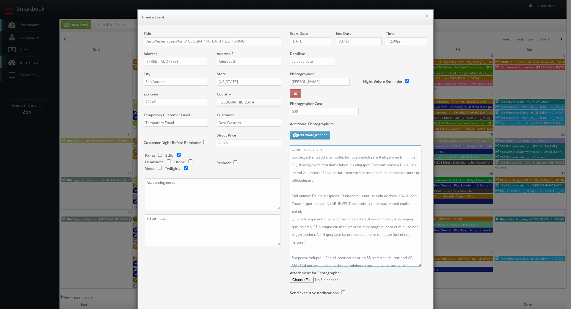
paste textarea "Shashikant N Patel, snpatel109@yahoo.com, 210-387-4976"
drag, startPoint x: 392, startPoint y: 149, endPoint x: 353, endPoint y: 151, distance: 38.7
click at [353, 151] on textarea at bounding box center [356, 206] width 132 height 121
click at [381, 151] on textarea at bounding box center [356, 206] width 132 height 121
drag, startPoint x: 418, startPoint y: 267, endPoint x: 417, endPoint y: 304, distance: 37.2
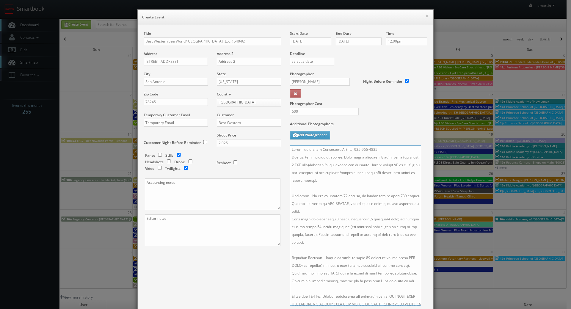
click at [418, 305] on textarea at bounding box center [355, 226] width 131 height 160
type textarea "Onsite contact is Shashikant N Patel, 210-387-4976. Stills, and exterior twilig…"
click at [391, 122] on label "Additional Photographers" at bounding box center [358, 125] width 137 height 8
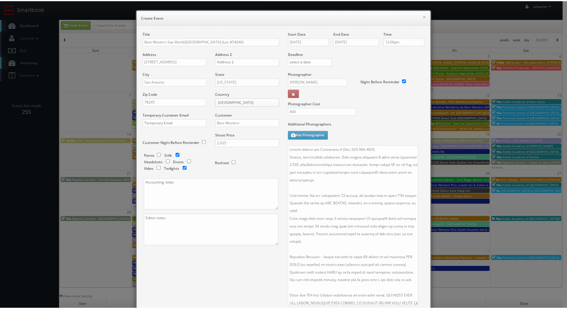
scroll to position [80, 0]
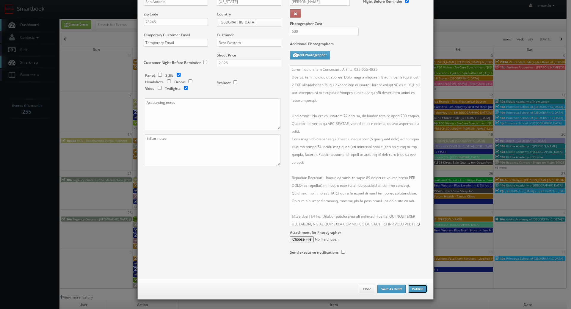
click at [413, 290] on button "Publish" at bounding box center [417, 289] width 19 height 9
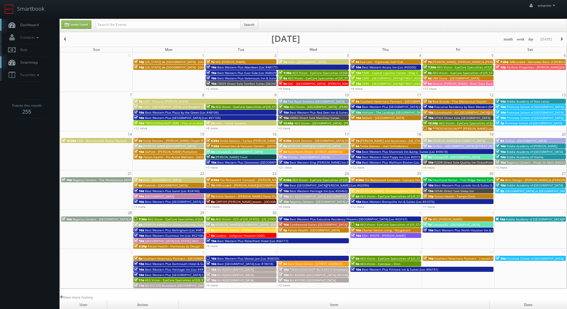
click at [47, 24] on link "Dashboard" at bounding box center [30, 25] width 60 height 12
click at [286, 205] on link "+4 more" at bounding box center [284, 207] width 12 height 4
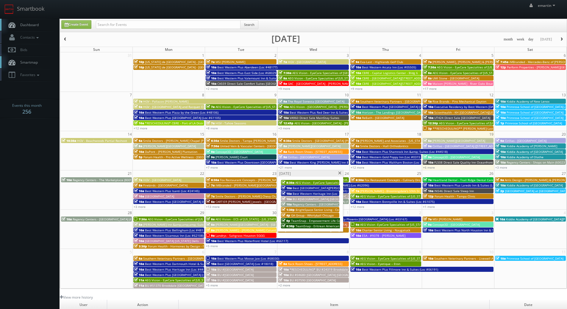
click at [304, 221] on span "TeamSnap - Empowerment Life Center" at bounding box center [318, 221] width 55 height 4
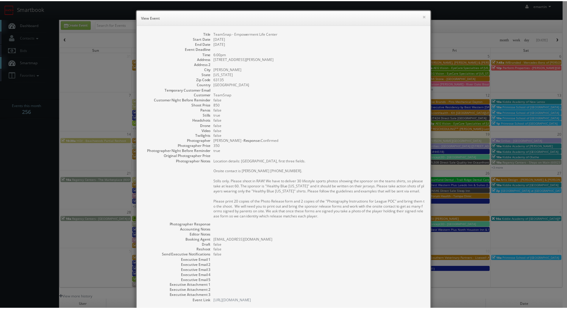
scroll to position [42, 0]
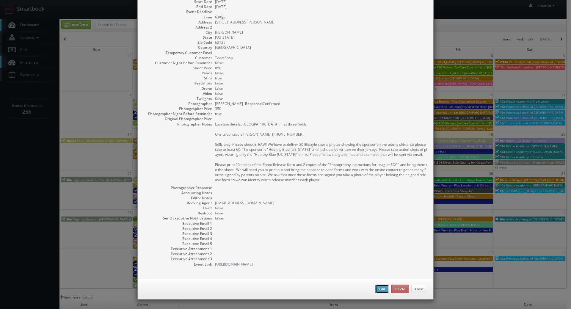
click at [378, 291] on button "Edit" at bounding box center [383, 289] width 14 height 9
type input "TeamSnap - Empowerment Life Center"
type input "[STREET_ADDRESS][PERSON_NAME]"
type input "[PERSON_NAME]"
type input "63135"
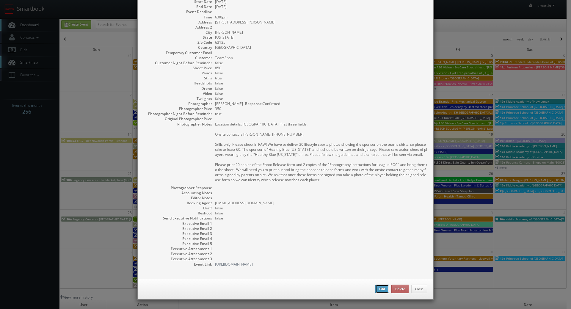
type input "850"
checkbox input "true"
type input "[DATE]"
type input "6:00pm"
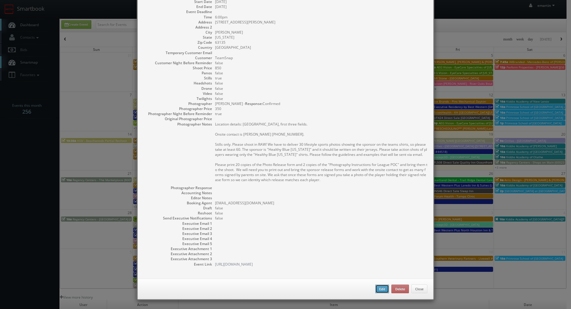
checkbox input "true"
type textarea "Location details: [GEOGRAPHIC_DATA], first three fields. Onsite contact is [PER…"
select select "[US_STATE]"
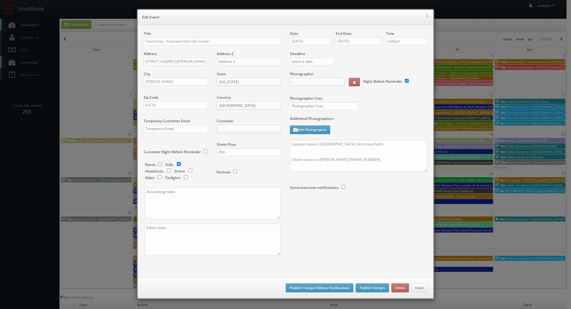
type input "350"
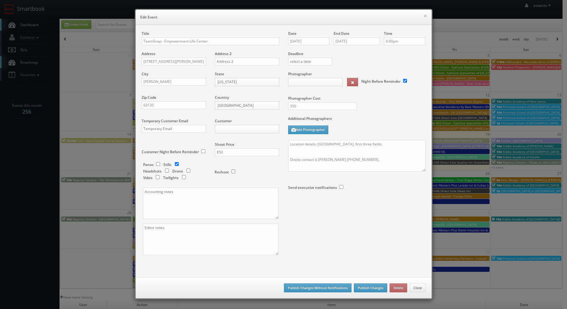
select select "[EMAIL_ADDRESS][DOMAIN_NAME]"
select select "[PERSON_NAME][EMAIL_ADDRESS][DOMAIN_NAME]"
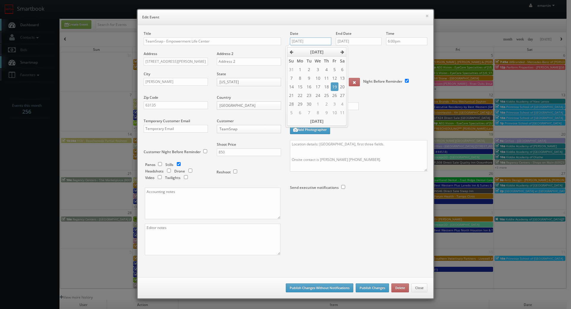
click at [318, 42] on input "[DATE]" at bounding box center [310, 41] width 41 height 8
click at [326, 96] on td "25" at bounding box center [327, 95] width 8 height 9
type input "[DATE]"
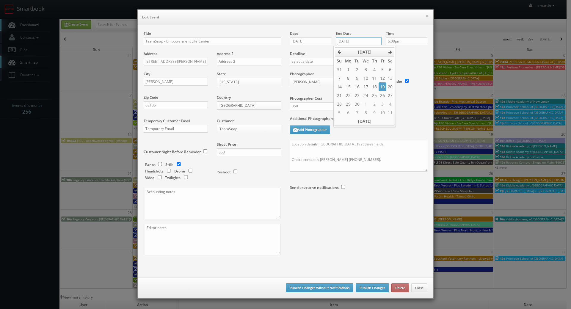
click at [356, 43] on input "[DATE]" at bounding box center [359, 41] width 46 height 8
click at [375, 96] on td "25" at bounding box center [375, 95] width 8 height 9
click at [419, 52] on label "Deadline" at bounding box center [359, 53] width 146 height 5
click at [372, 288] on button "Publish Changes" at bounding box center [372, 288] width 33 height 9
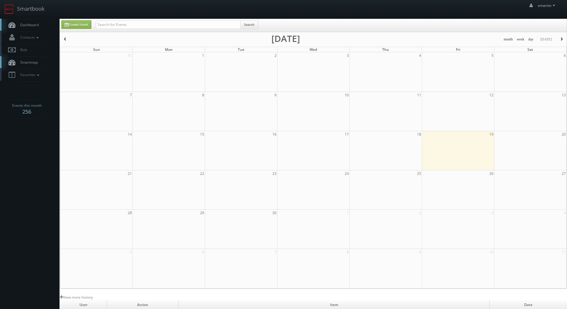
click at [29, 20] on link "Dashboard" at bounding box center [30, 25] width 60 height 12
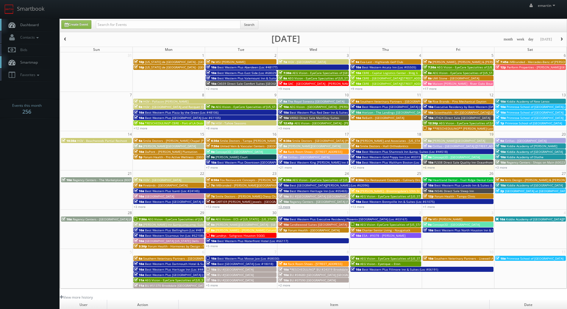
click at [289, 207] on link "+3 more" at bounding box center [284, 207] width 12 height 4
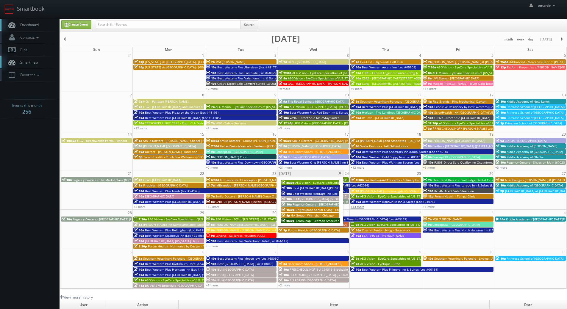
click at [358, 207] on link "+13 more" at bounding box center [358, 207] width 14 height 4
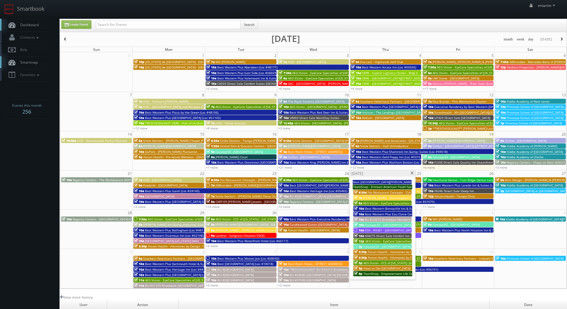
click at [414, 173] on span at bounding box center [412, 173] width 4 height 3
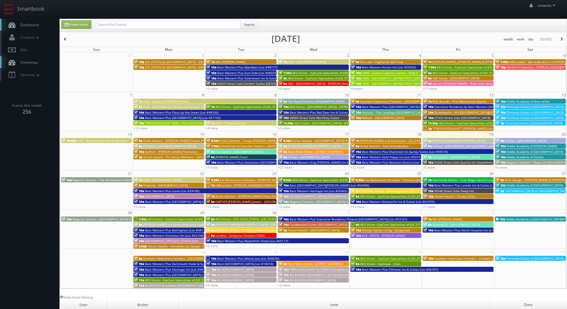
click at [34, 22] on span "Dashboard" at bounding box center [27, 24] width 21 height 5
click at [38, 24] on span "Dashboard" at bounding box center [27, 24] width 21 height 5
click at [31, 21] on link "Dashboard" at bounding box center [30, 25] width 60 height 12
click at [114, 19] on div "Create Event Search" at bounding box center [313, 25] width 507 height 13
click at [115, 22] on input "text" at bounding box center [168, 25] width 145 height 8
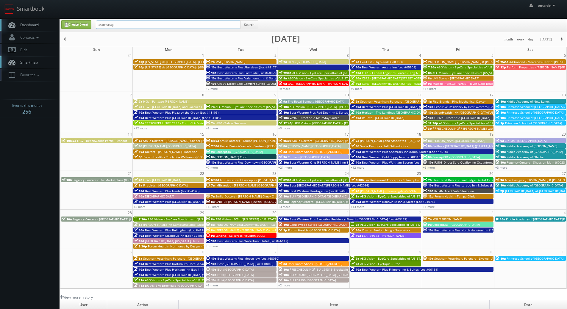
type input "teamsnap"
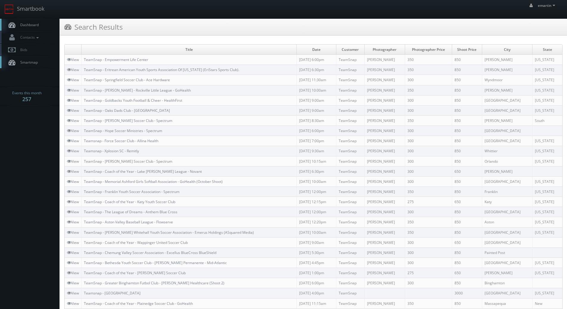
click at [39, 27] on link "Dashboard" at bounding box center [30, 25] width 60 height 12
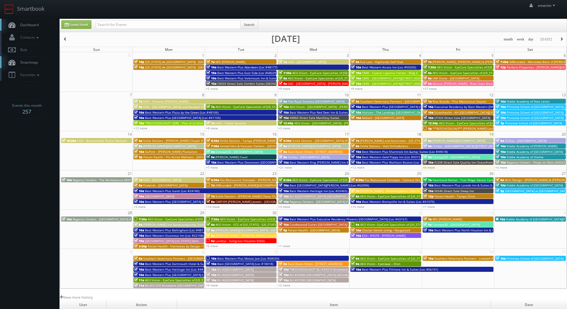
click at [442, 12] on div "emartin emartin Profile Logout" at bounding box center [283, 9] width 567 height 18
click at [159, 18] on nav "Smartbook Toggle Side Navigation Toggle Top Navigation emartin emartin Profile …" at bounding box center [283, 9] width 567 height 19
click at [158, 22] on input "text" at bounding box center [168, 25] width 145 height 8
type input "chris nostrand"
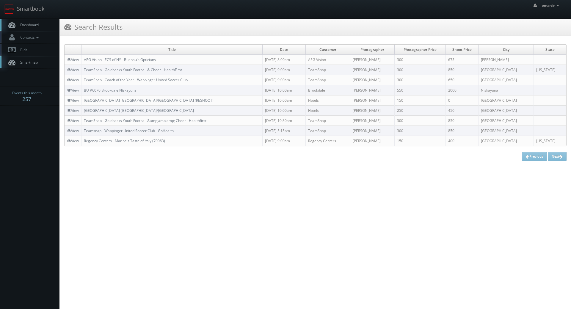
click at [40, 28] on link "Dashboard" at bounding box center [30, 25] width 60 height 12
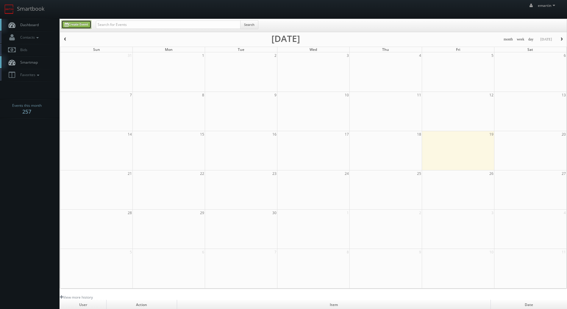
click at [87, 25] on link "Create Event" at bounding box center [76, 24] width 30 height 9
type input "[DATE]"
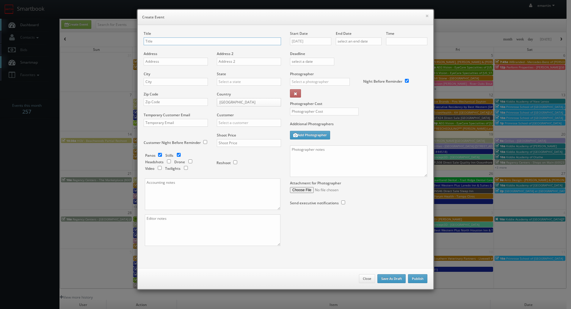
checkbox input "true"
type input "10:00am"
checkbox input "true"
click at [313, 82] on input "text" at bounding box center [320, 82] width 60 height 8
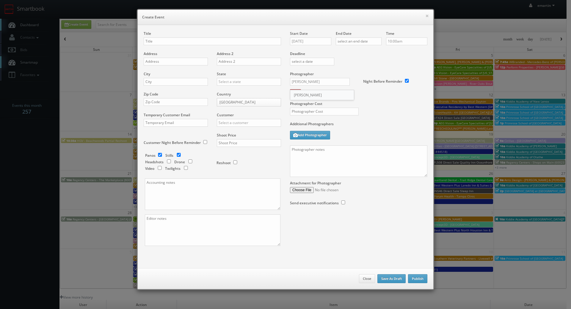
drag, startPoint x: 319, startPoint y: 98, endPoint x: 320, endPoint y: 104, distance: 6.0
click at [319, 97] on div "Chris Nostrand" at bounding box center [322, 95] width 64 height 10
type input "Chris Nostrand"
click at [318, 113] on input "text" at bounding box center [324, 112] width 69 height 8
type input "250"
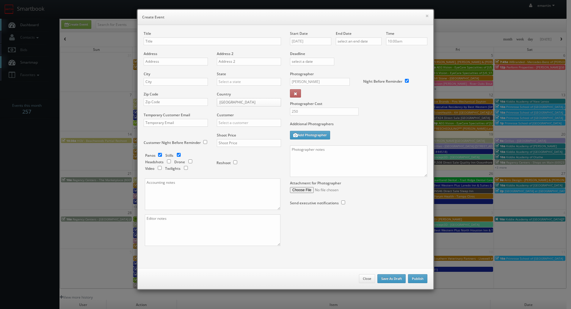
click at [424, 123] on label "Additional Photographers" at bounding box center [358, 125] width 137 height 8
click at [352, 113] on input "250" at bounding box center [324, 112] width 69 height 8
drag, startPoint x: 161, startPoint y: 49, endPoint x: 161, endPoint y: 45, distance: 4.8
click at [161, 48] on div "Title" at bounding box center [212, 41] width 137 height 20
click at [161, 43] on input "text" at bounding box center [212, 41] width 137 height 8
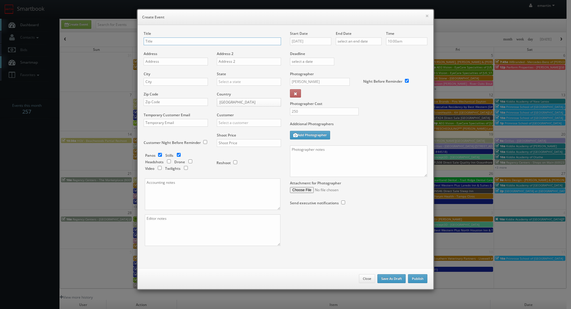
paste input "[GEOGRAPHIC_DATA]/University Area"
type input "[GEOGRAPHIC_DATA]/University Area"
click at [153, 63] on input "text" at bounding box center [176, 62] width 64 height 8
paste input "1442 Western Ave"
type input "1442 Western Ave"
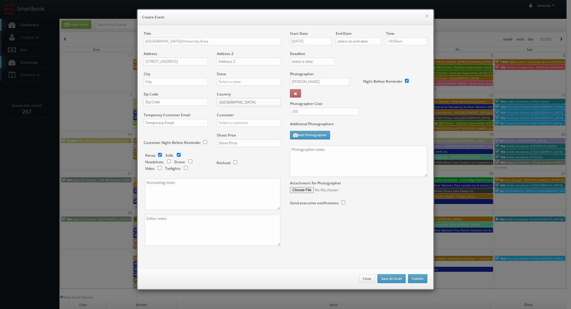
click at [175, 77] on div "City" at bounding box center [178, 81] width 69 height 20
click at [181, 80] on input "text" at bounding box center [176, 82] width 64 height 8
paste input "Albany"
type input "Albany"
click at [235, 79] on input "text" at bounding box center [249, 82] width 64 height 8
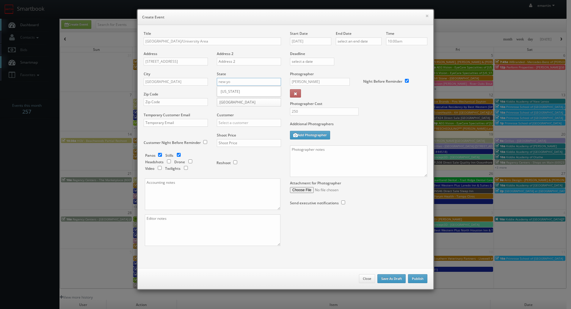
type input "new yo"
click at [219, 97] on div "Country United States United States Canada Mexico" at bounding box center [246, 102] width 69 height 21
click at [226, 93] on label "Country" at bounding box center [224, 94] width 14 height 5
click at [252, 79] on input "text" at bounding box center [249, 82] width 64 height 8
click at [235, 90] on div "[US_STATE]" at bounding box center [249, 92] width 64 height 10
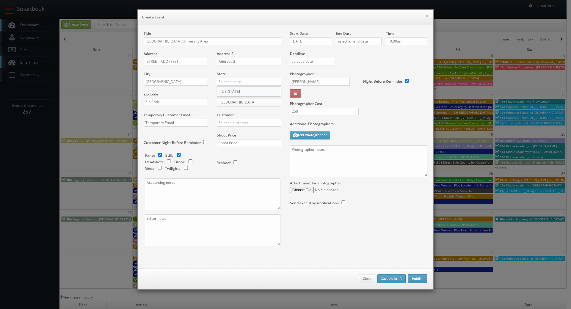
type input "[US_STATE]"
click at [175, 104] on input "text" at bounding box center [176, 102] width 64 height 8
paste input "12203"
type input "12203"
click at [235, 121] on input "text" at bounding box center [249, 123] width 64 height 8
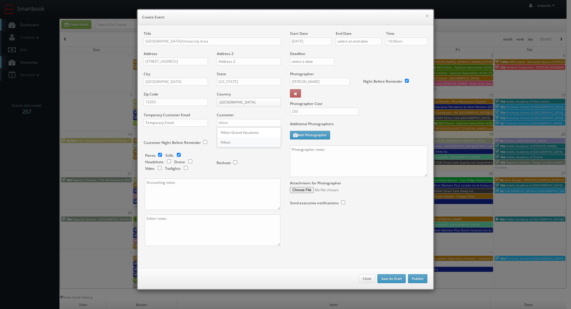
click at [233, 139] on div "Hilton" at bounding box center [249, 142] width 64 height 10
type input "Hilton"
click at [232, 140] on input "text" at bounding box center [249, 143] width 64 height 8
type input "500"
click at [159, 155] on input "checkbox" at bounding box center [160, 155] width 9 height 4
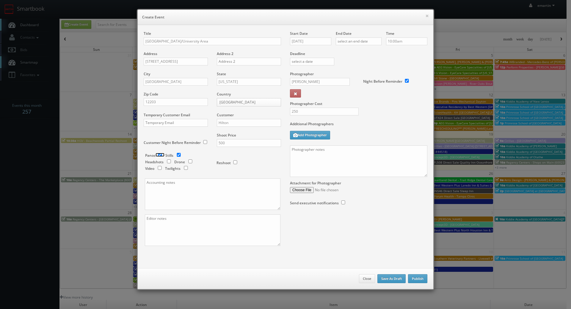
checkbox input "false"
click at [304, 41] on input "09/19/2025" at bounding box center [310, 41] width 41 height 8
click at [305, 112] on td "6" at bounding box center [303, 112] width 10 height 9
type input "10/06/2025"
click at [361, 37] on div "End Date" at bounding box center [359, 41] width 46 height 20
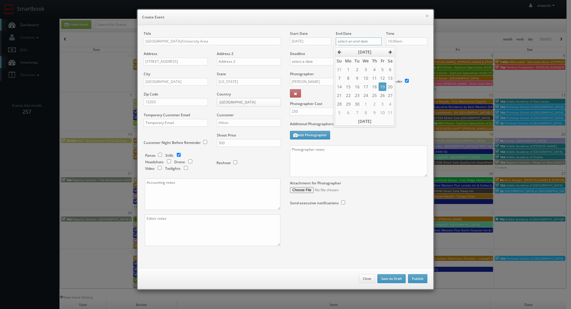
click at [361, 43] on input "text" at bounding box center [359, 41] width 46 height 8
click at [346, 114] on td "6" at bounding box center [348, 112] width 10 height 9
type input "10/06/2025"
click at [413, 62] on div "Deadline" at bounding box center [359, 51] width 146 height 40
click at [339, 140] on div "Additional Photographers Add Photographer" at bounding box center [358, 133] width 137 height 24
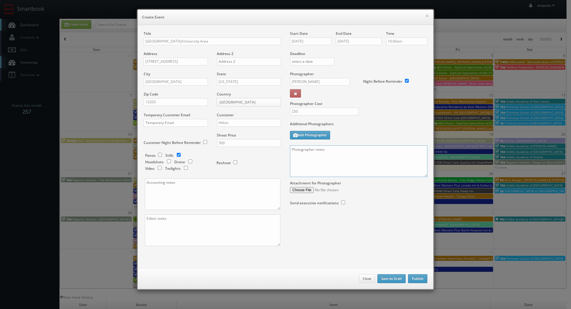
paste textarea "Onsite contact is _____. Full shoot including _ room types/exteriors/common spa…"
click at [356, 153] on textarea at bounding box center [358, 162] width 137 height 32
click at [425, 171] on textarea at bounding box center [358, 162] width 137 height 32
drag, startPoint x: 421, startPoint y: 177, endPoint x: 417, endPoint y: 229, distance: 52.5
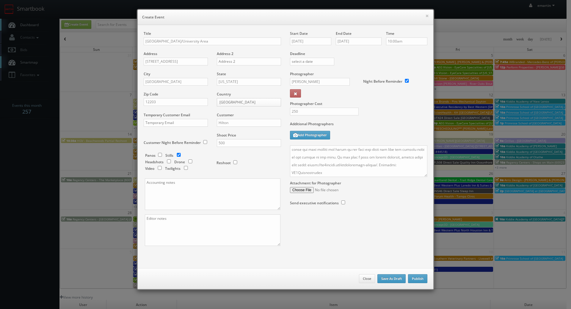
click at [421, 250] on div "Title Hampton Inn Western Ave/University Area Address 1442 Western Ave Address …" at bounding box center [285, 144] width 293 height 226
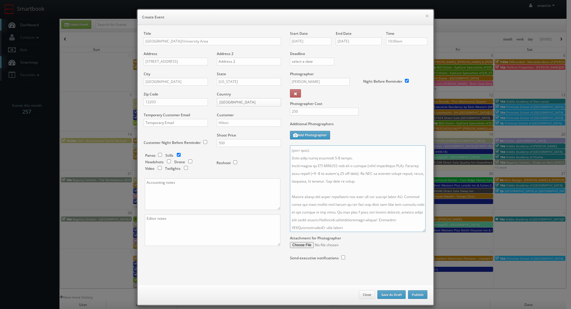
scroll to position [61, 0]
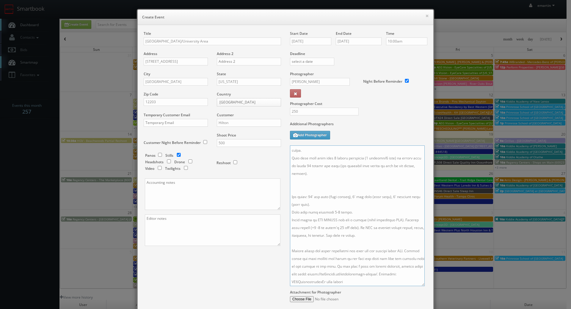
drag, startPoint x: 423, startPoint y: 199, endPoint x: 421, endPoint y: 284, distance: 84.6
click at [421, 284] on textarea at bounding box center [357, 216] width 135 height 141
click at [376, 261] on textarea at bounding box center [357, 216] width 135 height 141
drag, startPoint x: 375, startPoint y: 230, endPoint x: 290, endPoint y: 188, distance: 95.2
click at [290, 188] on textarea at bounding box center [357, 216] width 135 height 141
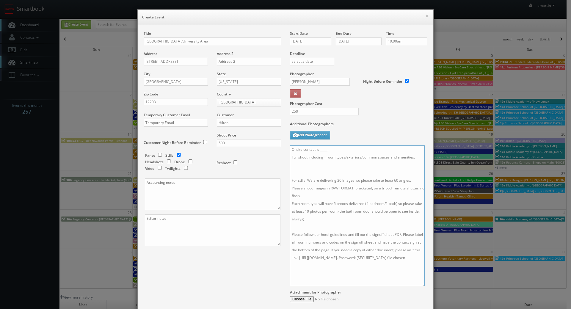
scroll to position [0, 0]
drag, startPoint x: 317, startPoint y: 229, endPoint x: 277, endPoint y: 211, distance: 44.1
click at [277, 211] on div "Title Hampton Inn Western Ave/University Area Address 1442 Western Ave Address …" at bounding box center [285, 179] width 293 height 296
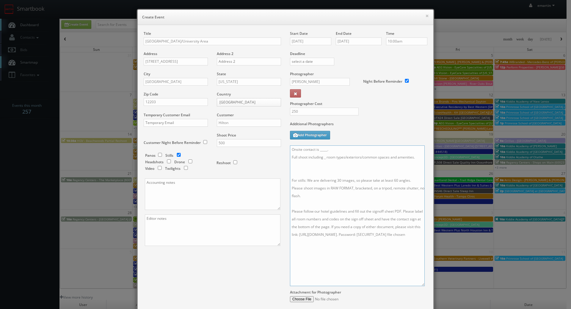
click at [336, 189] on textarea "Onsite contact is _____. Full shoot including _ room types/exteriors/common spa…" at bounding box center [357, 216] width 135 height 141
click at [339, 188] on textarea "Onsite contact is _____. Full shoot including _ room types/exteriors/common spa…" at bounding box center [357, 216] width 135 height 141
click at [392, 187] on textarea "Onsite contact is _____. Full shoot including _ room types/exteriors/common spa…" at bounding box center [357, 216] width 135 height 141
click at [351, 176] on textarea "Onsite contact is _____. Full shoot including _ room types/exteriors/common spa…" at bounding box center [357, 216] width 135 height 141
drag, startPoint x: 422, startPoint y: 166, endPoint x: 291, endPoint y: 165, distance: 130.4
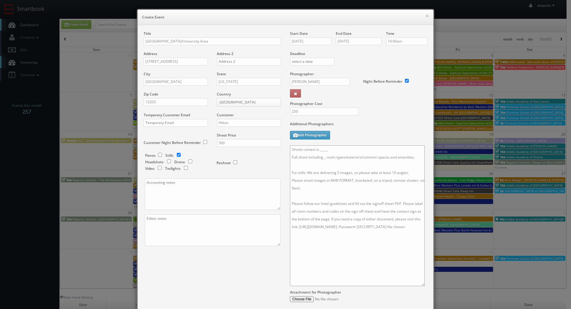
click at [290, 165] on textarea "Onsite contact is _____. Full shoot including _ room types/exteriors/common spa…" at bounding box center [357, 216] width 135 height 141
click at [290, 158] on textarea "Onsite contact is Mitesh Patel. Partial shoot - exteriors only. For stills: We …" at bounding box center [357, 216] width 135 height 141
click at [325, 192] on textarea "Onsite contact is Mitesh Patel. Partial shoot - exteriors only. For stills: We …" at bounding box center [357, 216] width 135 height 141
type textarea "Onsite contact is Mitesh Patel. Partial shoot - exteriors only. For stills: We …"
click at [372, 130] on div "Additional Photographers Add Photographer" at bounding box center [358, 133] width 137 height 24
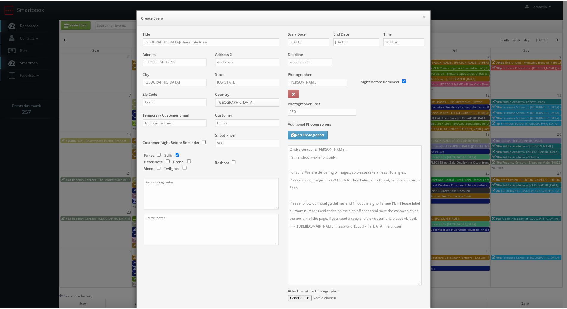
scroll to position [60, 0]
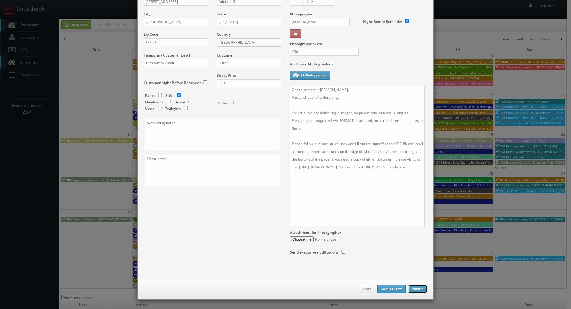
click at [412, 287] on button "Publish" at bounding box center [417, 289] width 19 height 9
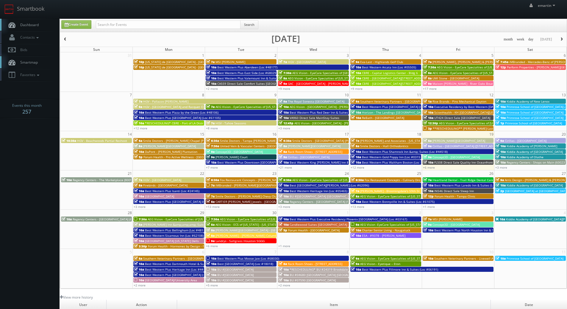
click at [33, 27] on span "Dashboard" at bounding box center [27, 24] width 21 height 5
